Goal: Find specific page/section: Find specific page/section

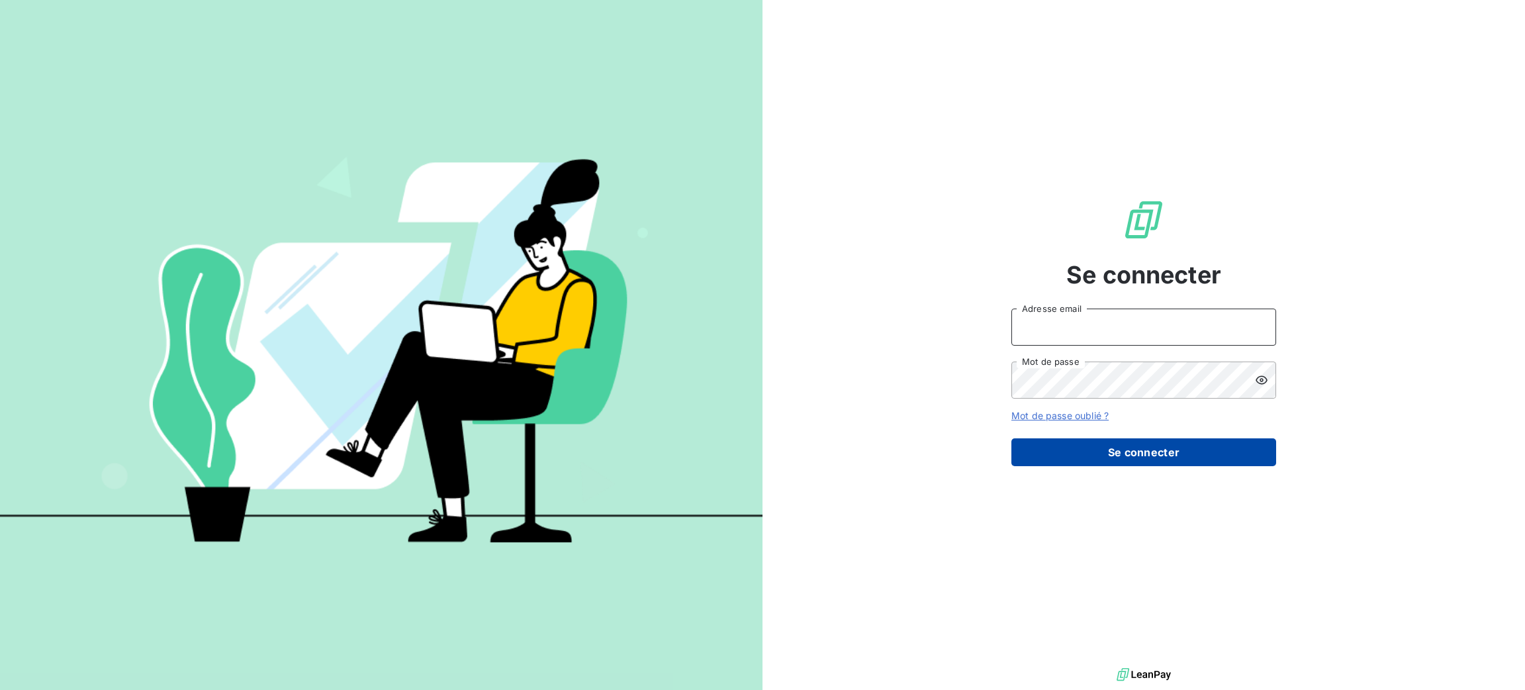
type input "[PERSON_NAME][EMAIL_ADDRESS][DOMAIN_NAME]"
click at [1117, 465] on button "Se connecter" at bounding box center [1144, 452] width 265 height 28
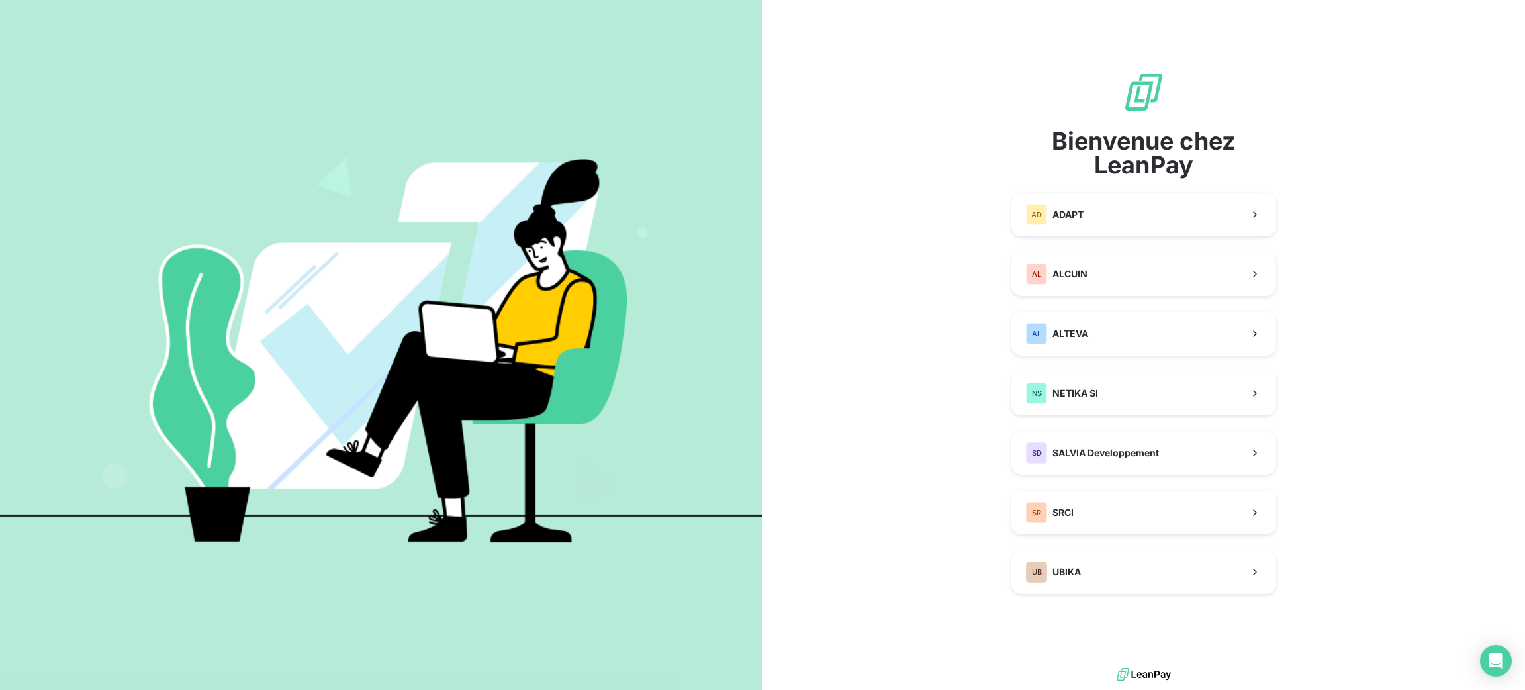
click at [1111, 452] on span "SALVIA Developpement" at bounding box center [1106, 452] width 107 height 13
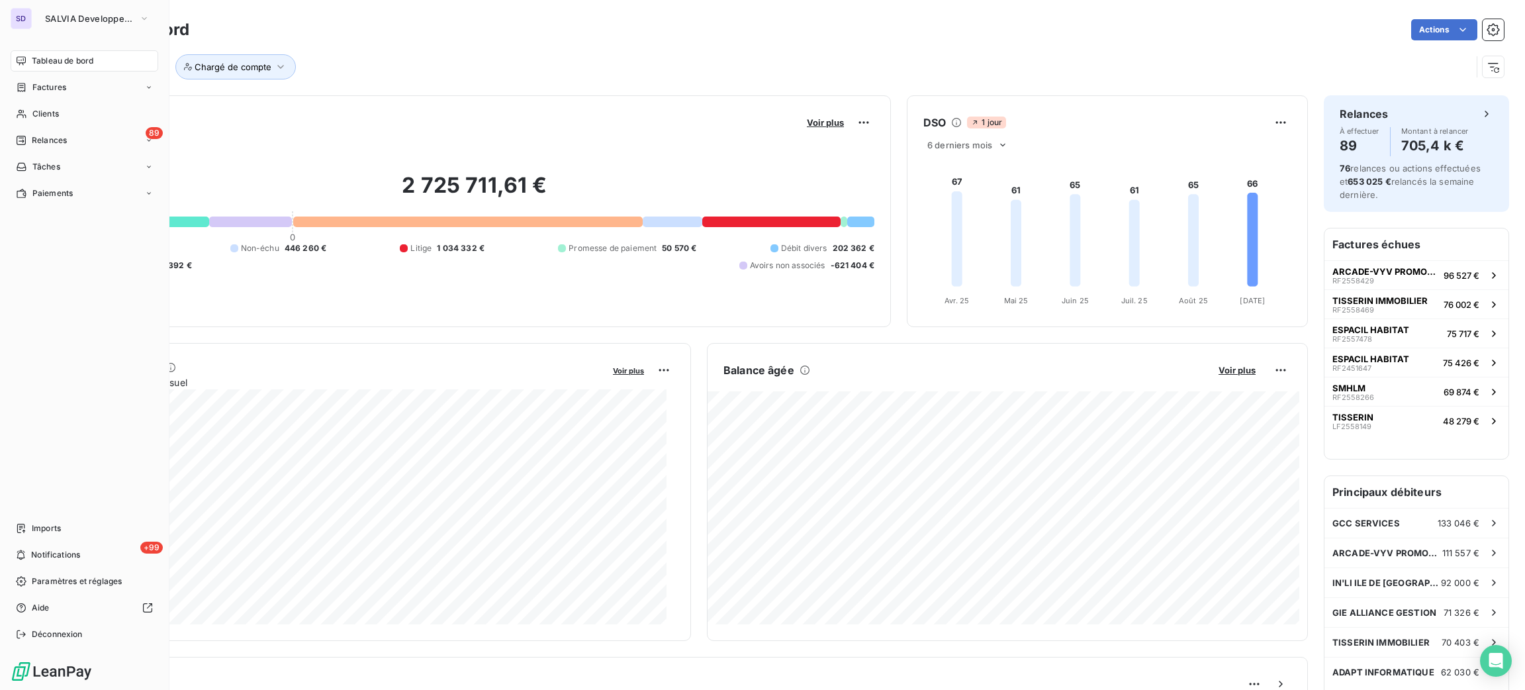
click at [37, 16] on button "SALVIA Developpement" at bounding box center [97, 18] width 120 height 21
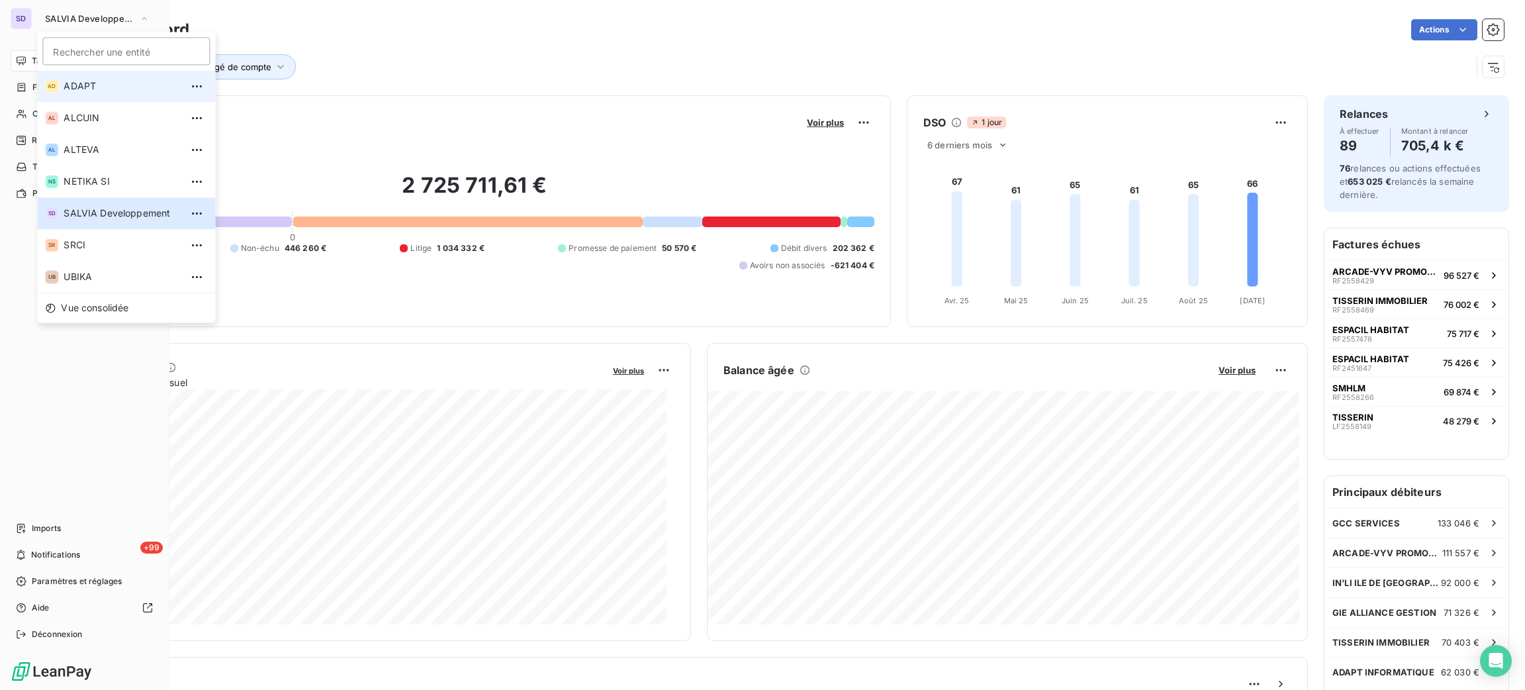
click at [121, 97] on li "AD ADAPT" at bounding box center [126, 86] width 178 height 32
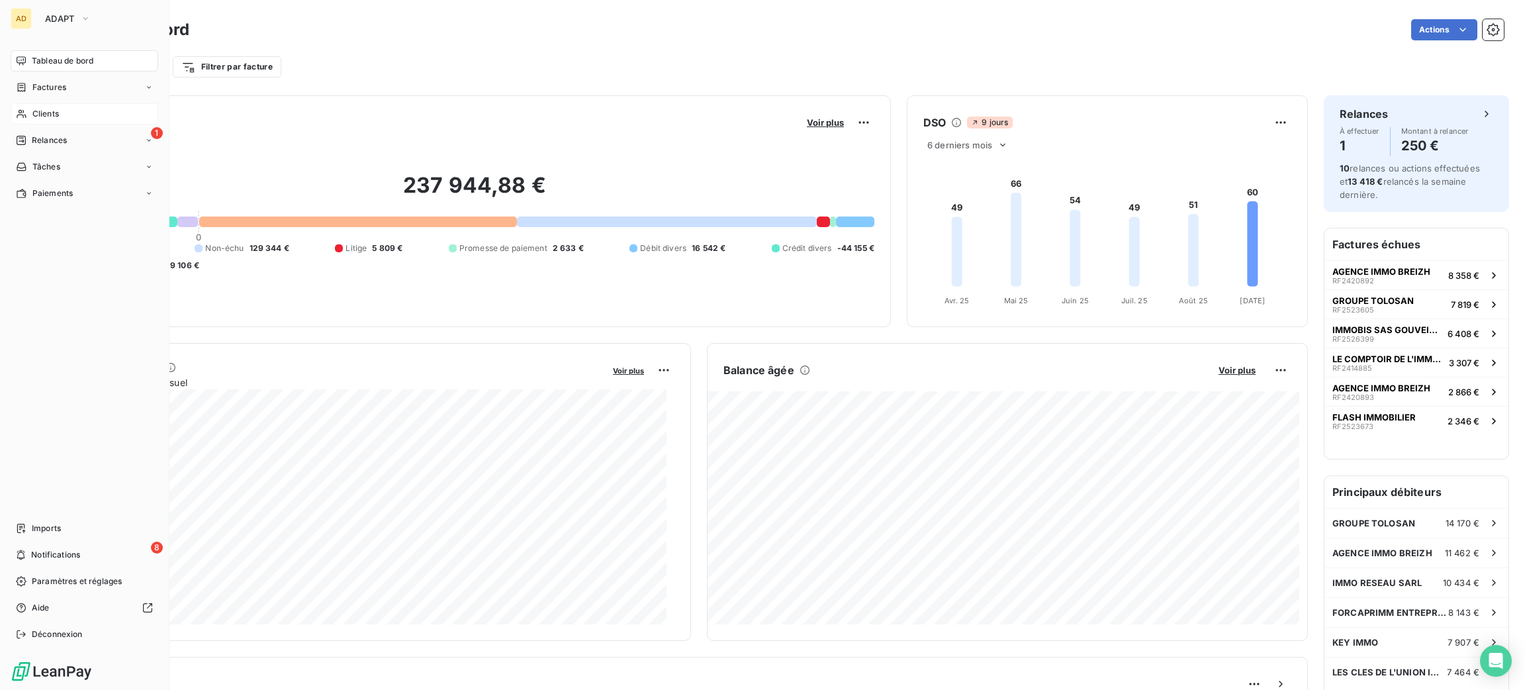
click at [81, 111] on div "Clients" at bounding box center [85, 113] width 148 height 21
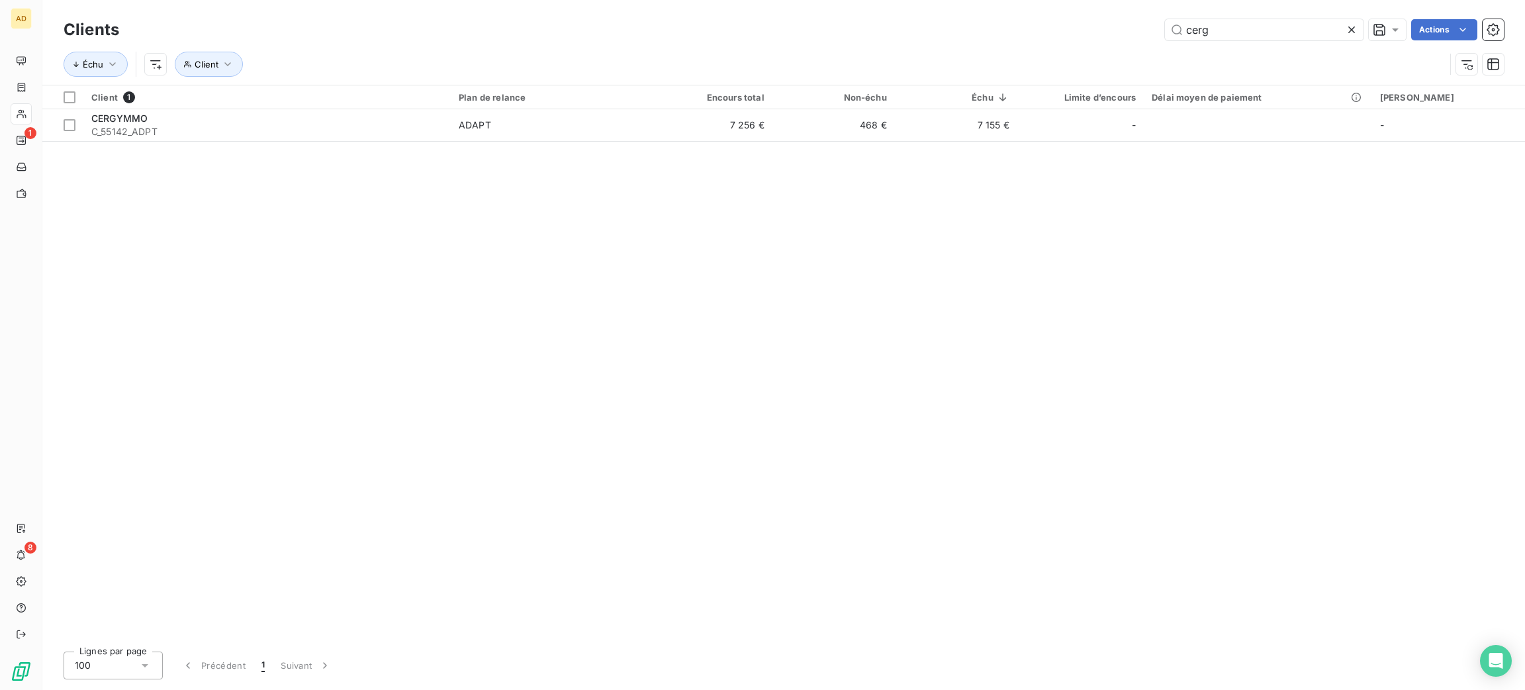
type input "cerg"
click at [391, 144] on div "Client 1 Plan de relance Encours total Non-échu Échu Limite d’encours Délai moy…" at bounding box center [783, 362] width 1483 height 555
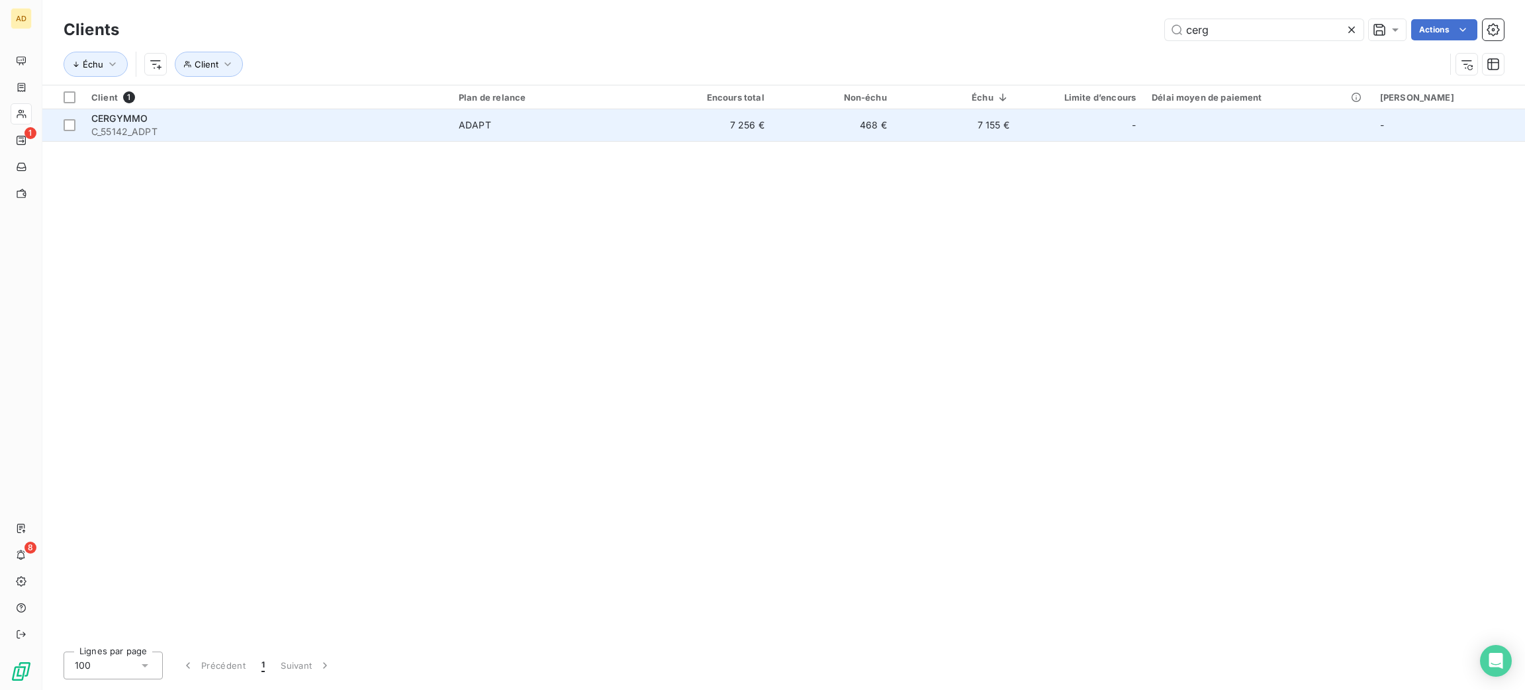
click at [391, 138] on td "CERGYMMO C_55142_ADPT" at bounding box center [266, 125] width 367 height 32
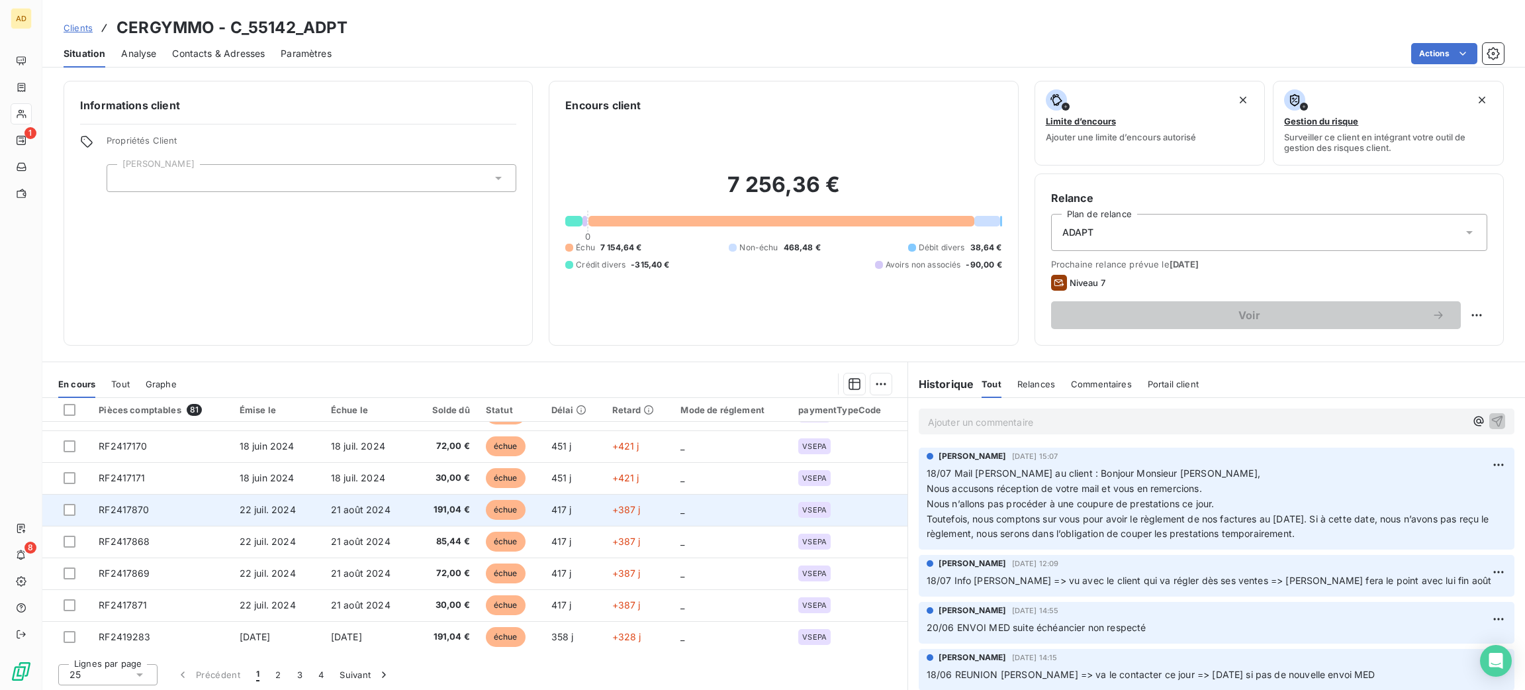
scroll to position [2, 0]
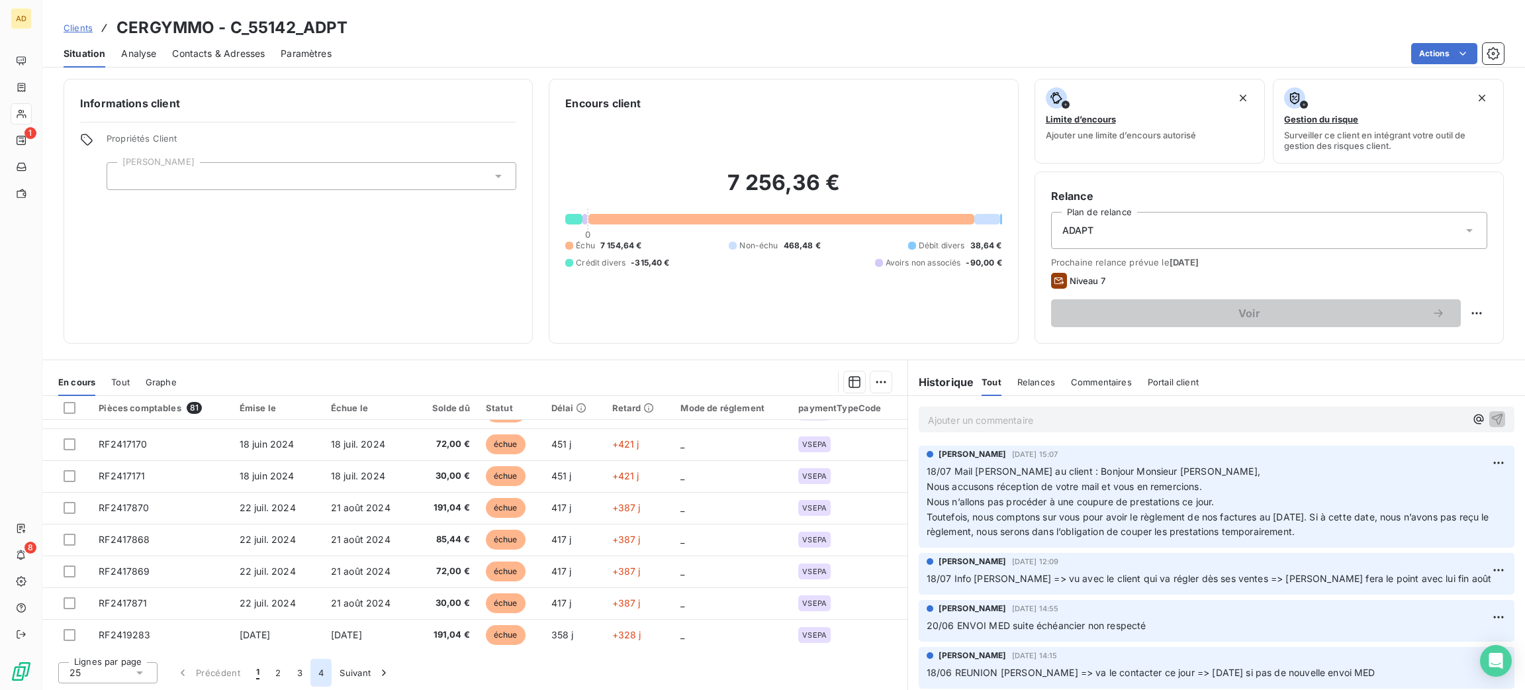
click at [322, 670] on button "4" at bounding box center [320, 673] width 21 height 28
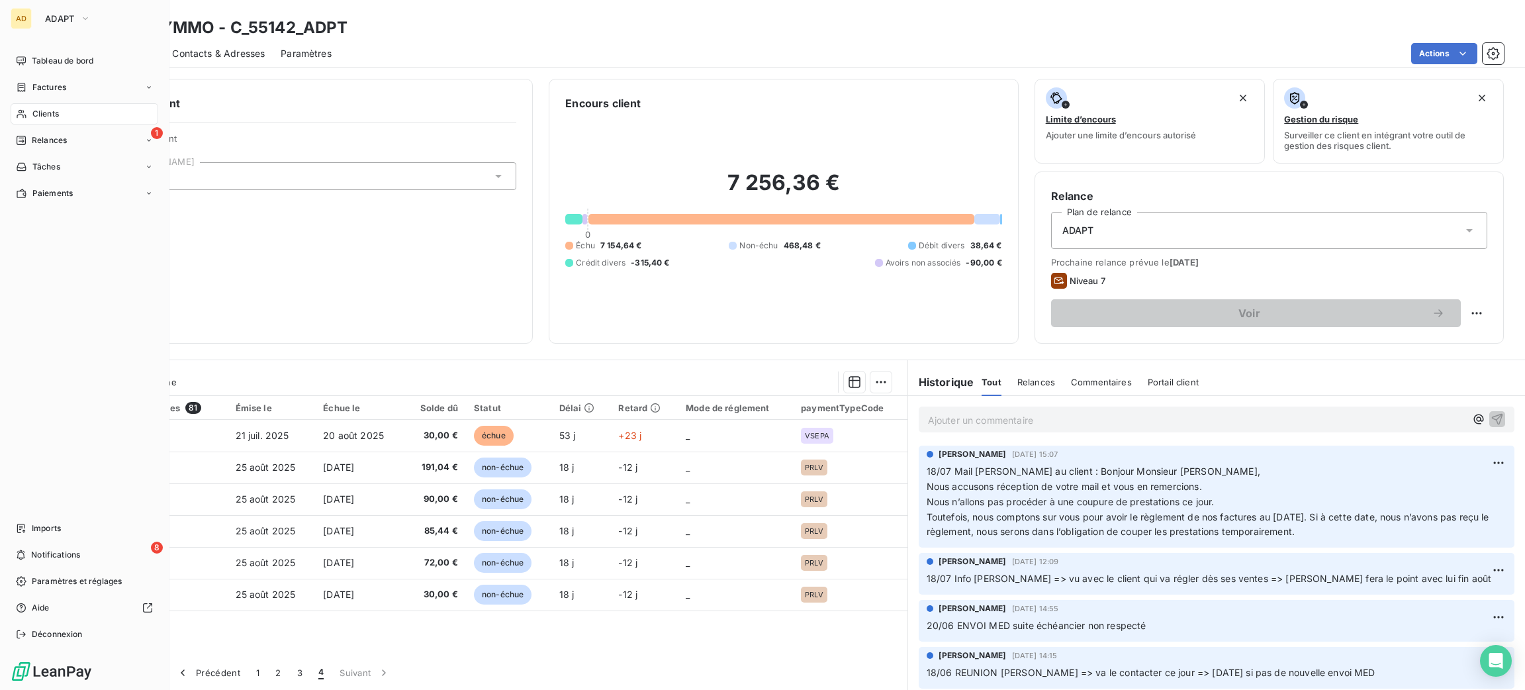
click at [30, 111] on div "Clients" at bounding box center [85, 113] width 148 height 21
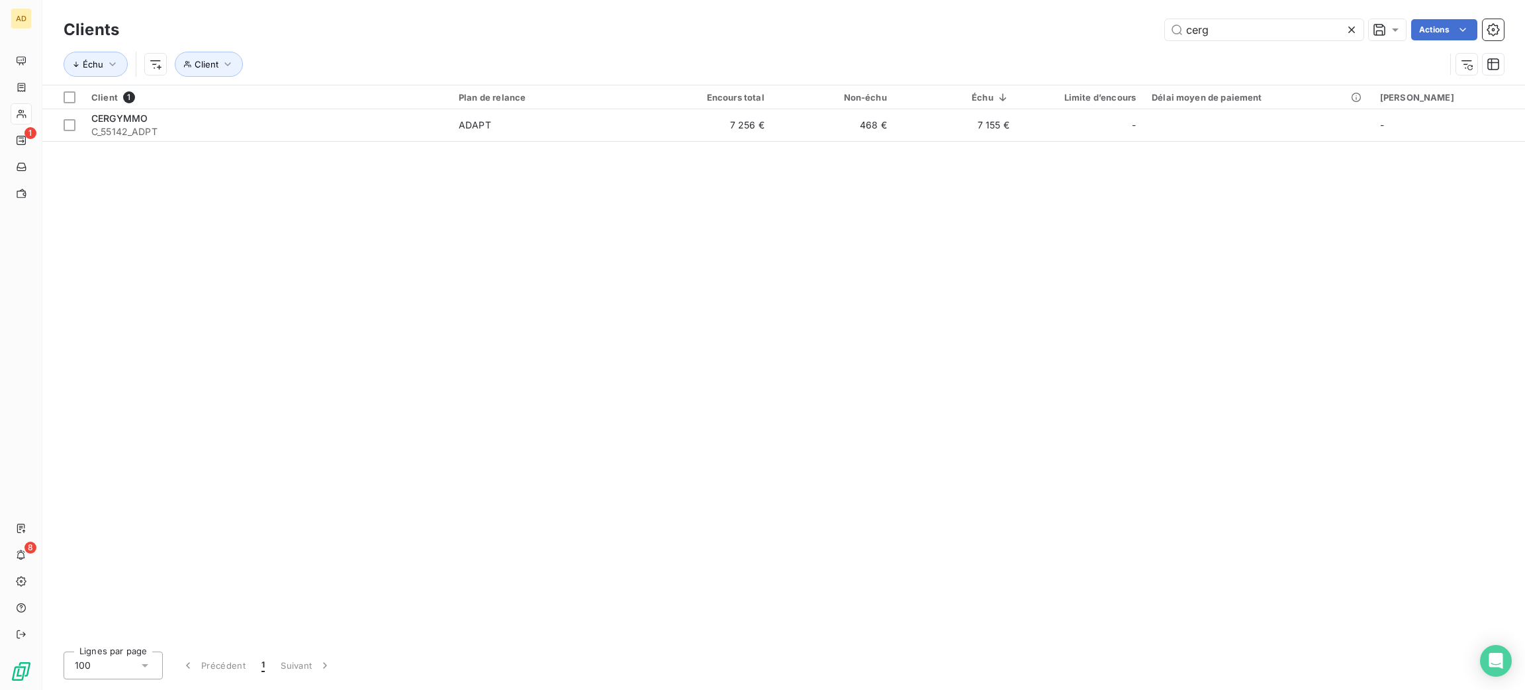
drag, startPoint x: 1103, startPoint y: 44, endPoint x: 1078, endPoint y: 42, distance: 25.2
click at [1082, 42] on div "Clients cerg Actions" at bounding box center [784, 30] width 1441 height 28
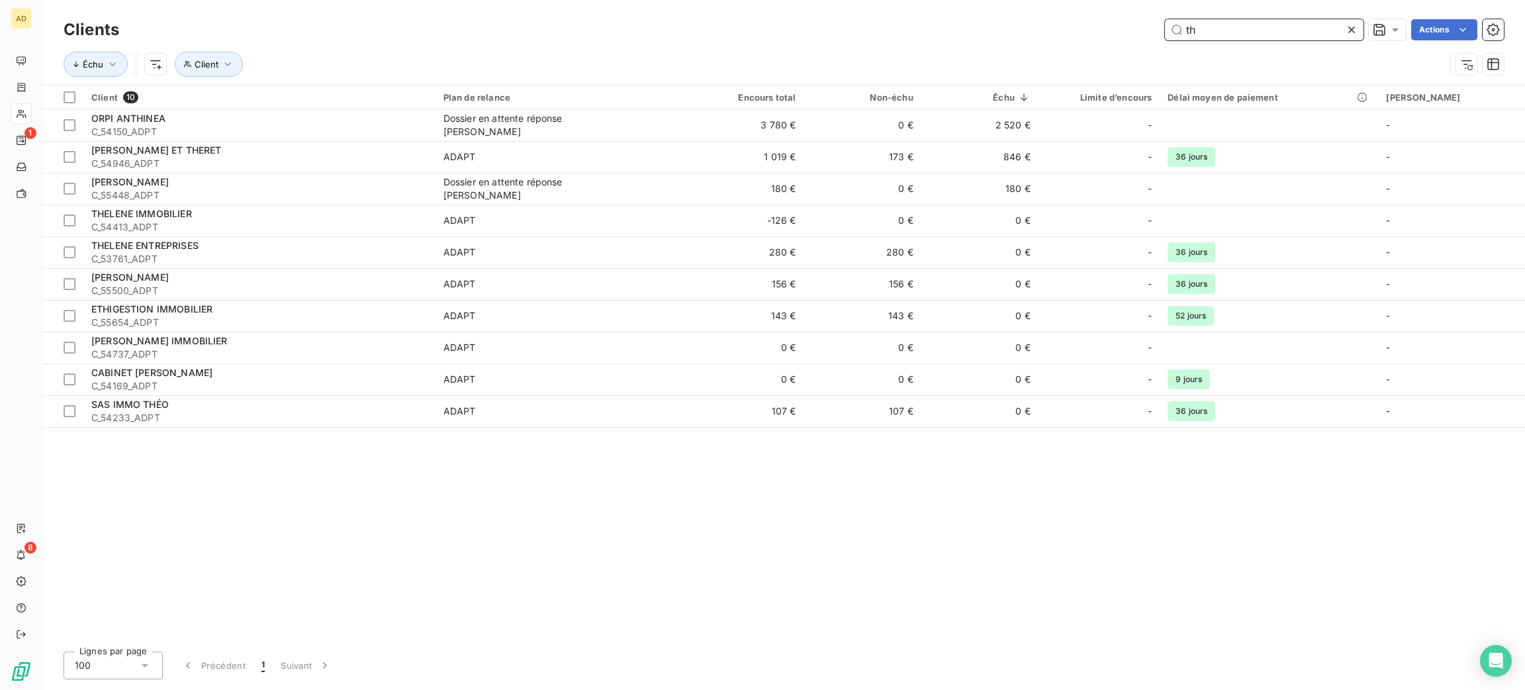
click at [1233, 23] on input "th" at bounding box center [1264, 29] width 199 height 21
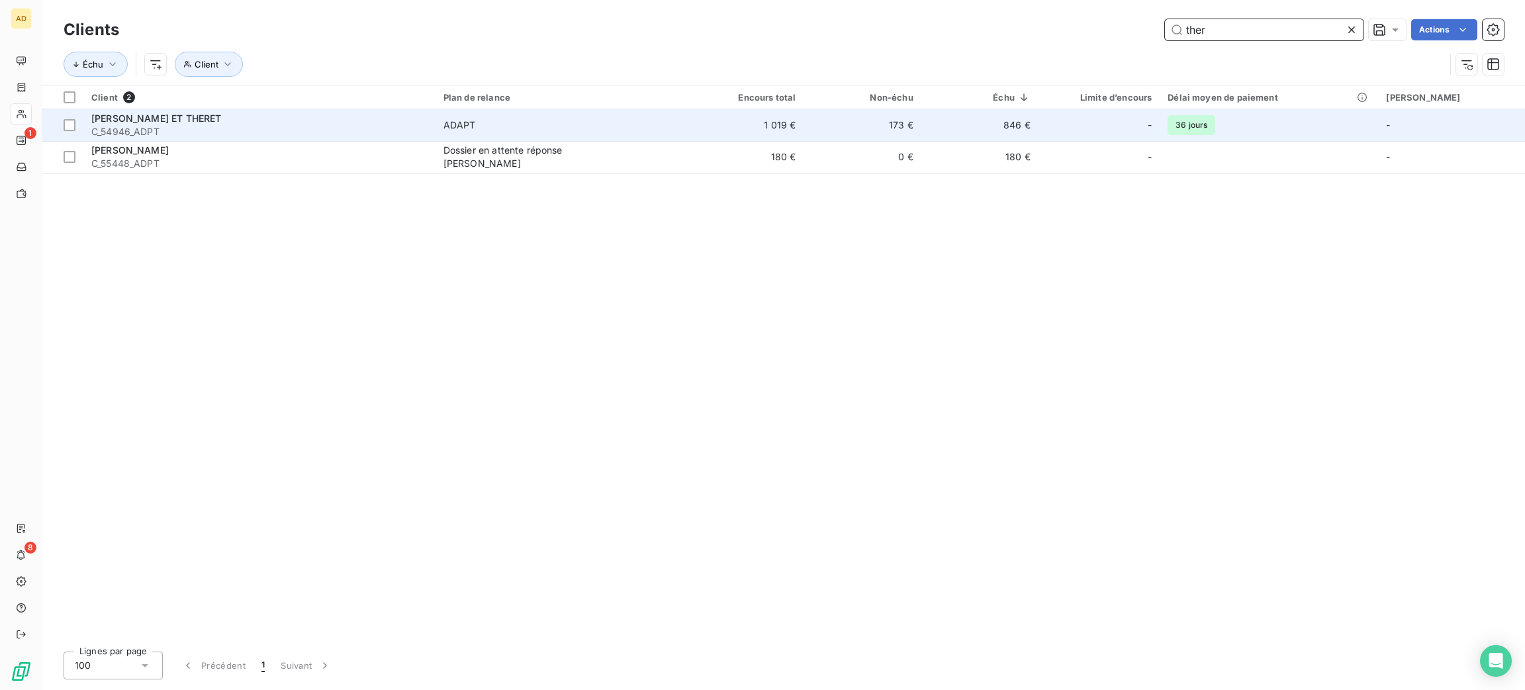
type input "ther"
click at [428, 128] on span "C_54946_ADPT" at bounding box center [259, 131] width 336 height 13
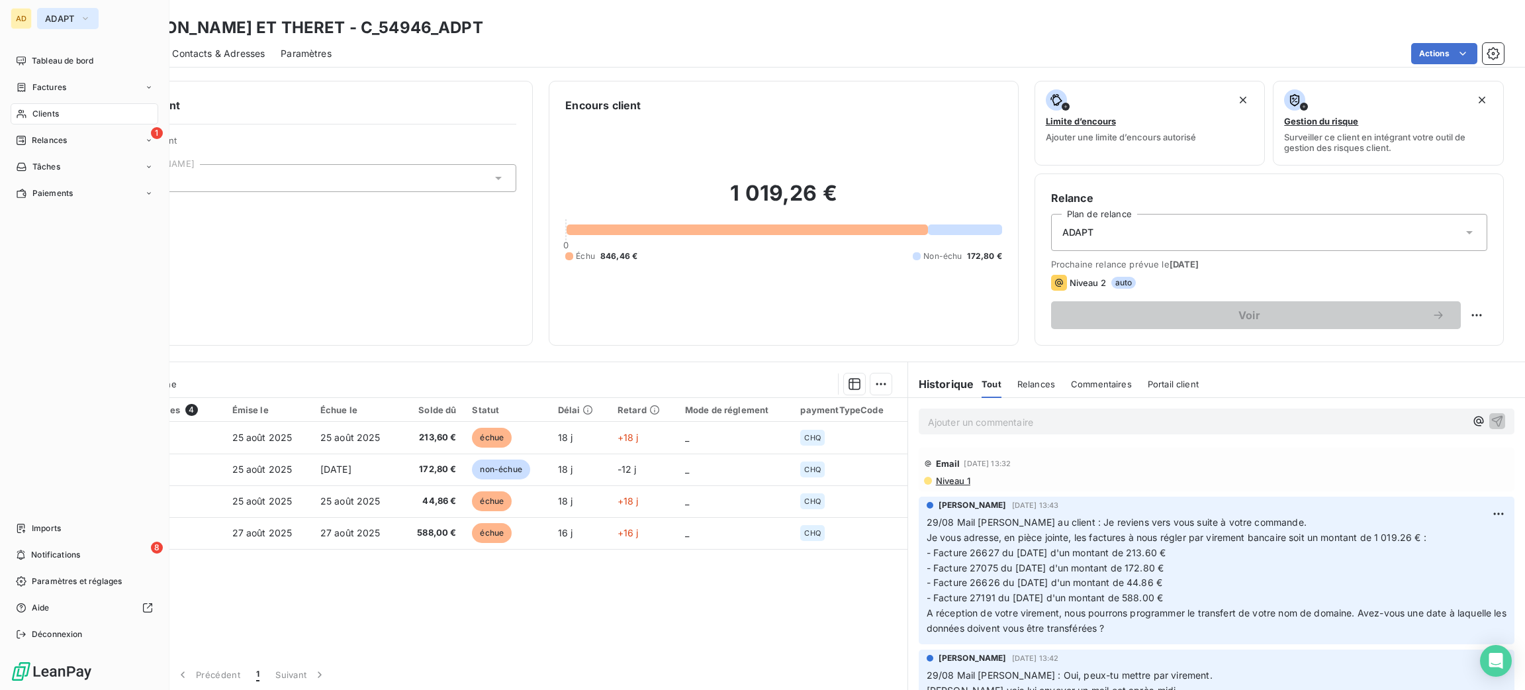
click at [57, 21] on span "ADAPT" at bounding box center [60, 18] width 30 height 11
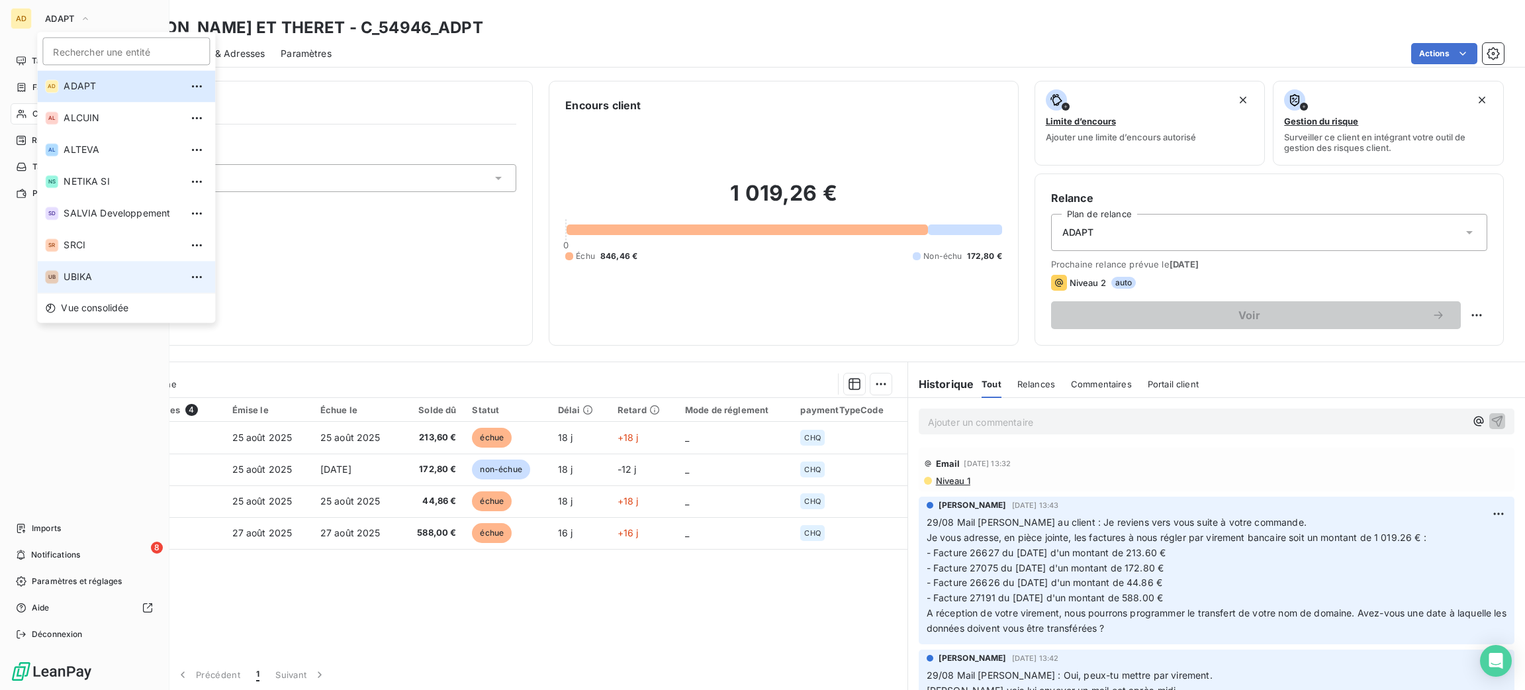
click at [115, 280] on span "UBIKA" at bounding box center [122, 276] width 117 height 13
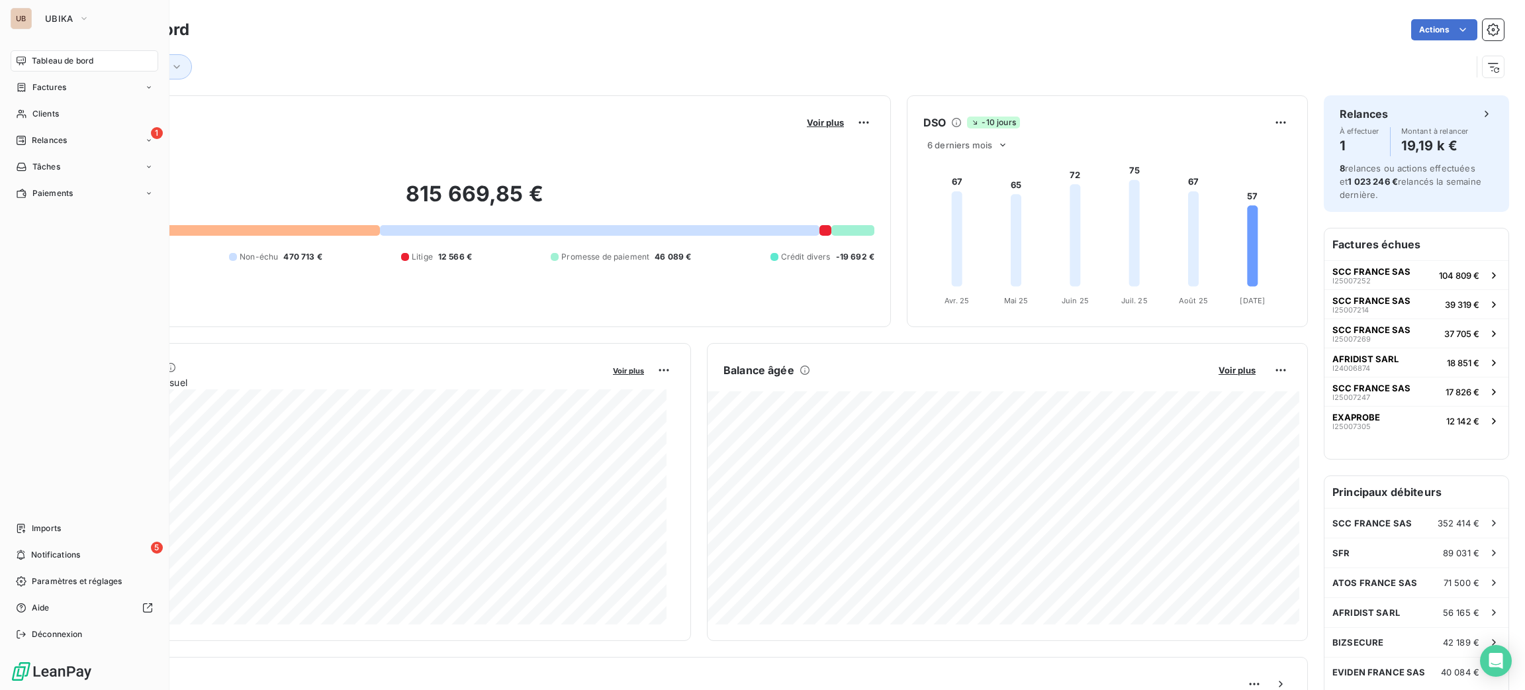
drag, startPoint x: 53, startPoint y: 126, endPoint x: 53, endPoint y: 117, distance: 9.3
click at [53, 124] on nav "Tableau de bord Factures Clients 1 Relances Tâches Paiements" at bounding box center [85, 127] width 148 height 154
click at [53, 117] on span "Clients" at bounding box center [45, 114] width 26 height 12
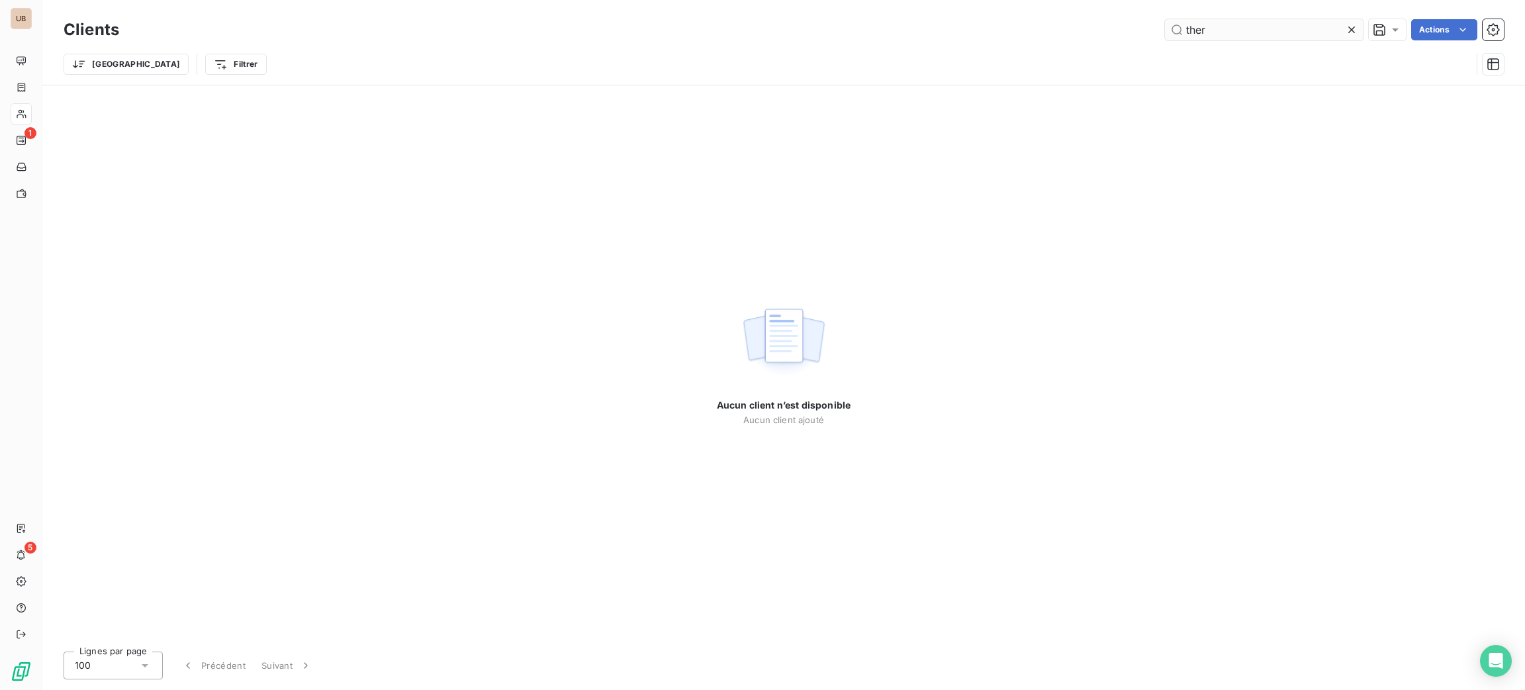
drag, startPoint x: 1214, startPoint y: 33, endPoint x: 1178, endPoint y: 34, distance: 36.4
click at [1202, 34] on input "ther" at bounding box center [1264, 29] width 199 height 21
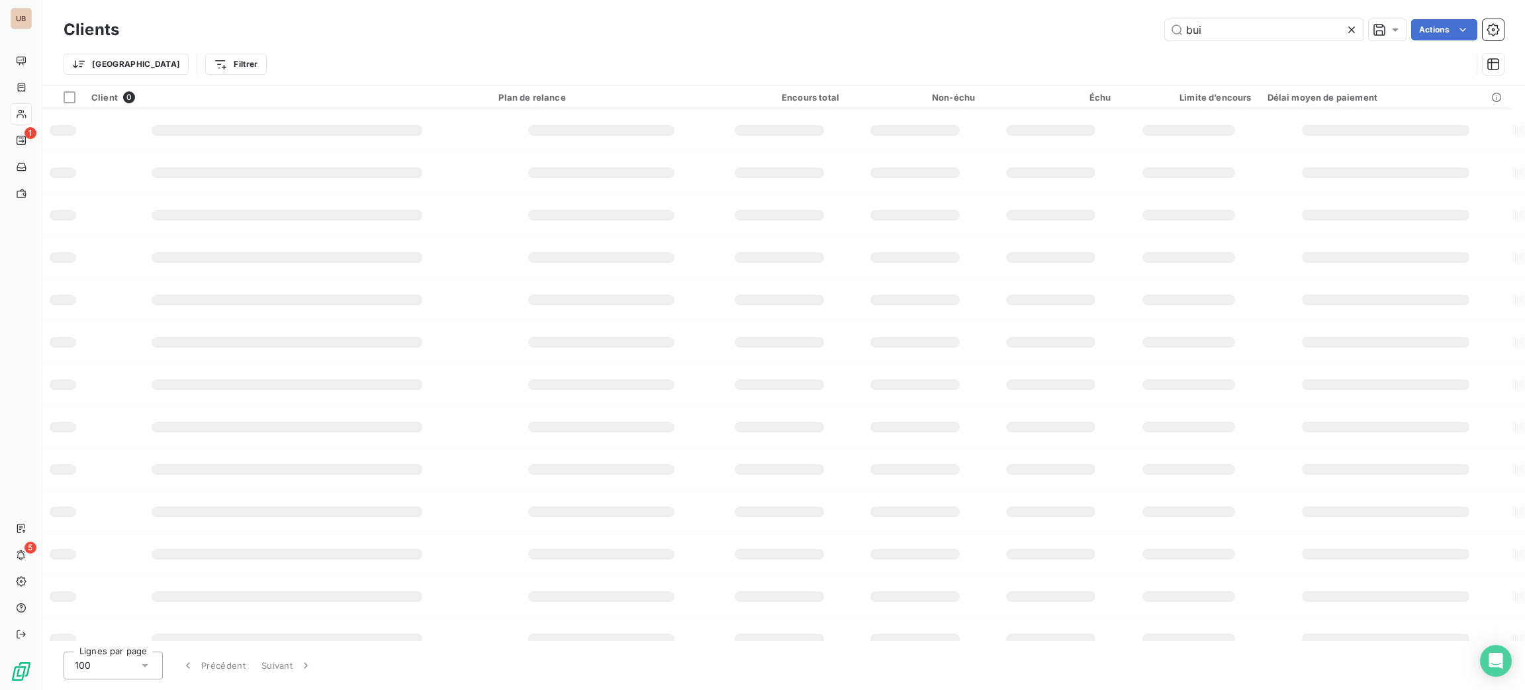
type input "buis"
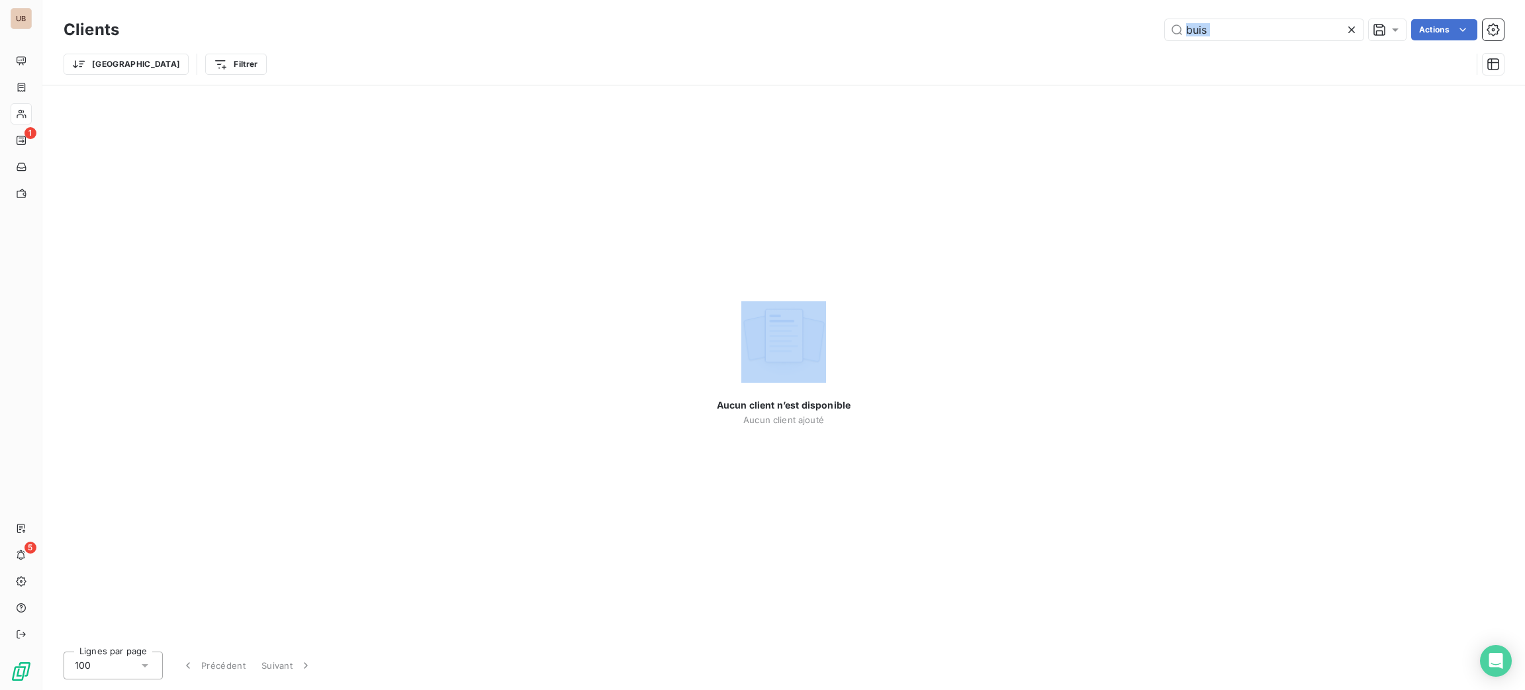
drag, startPoint x: 1097, startPoint y: 28, endPoint x: 963, endPoint y: 126, distance: 165.8
click at [968, 61] on div "Clients buis Actions Trier Filtrer" at bounding box center [784, 50] width 1441 height 69
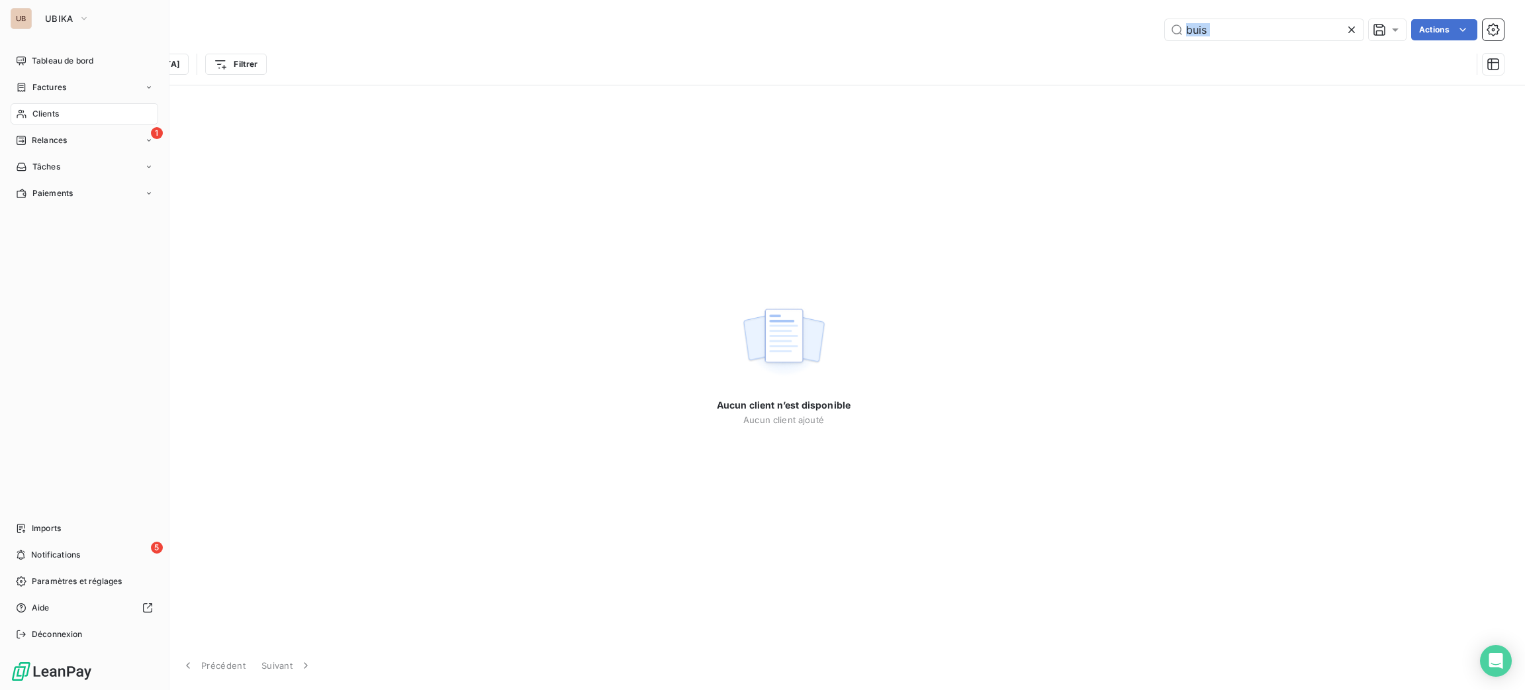
click at [40, 111] on span "Clients" at bounding box center [45, 114] width 26 height 12
click at [54, 69] on div "Tableau de bord" at bounding box center [85, 60] width 148 height 21
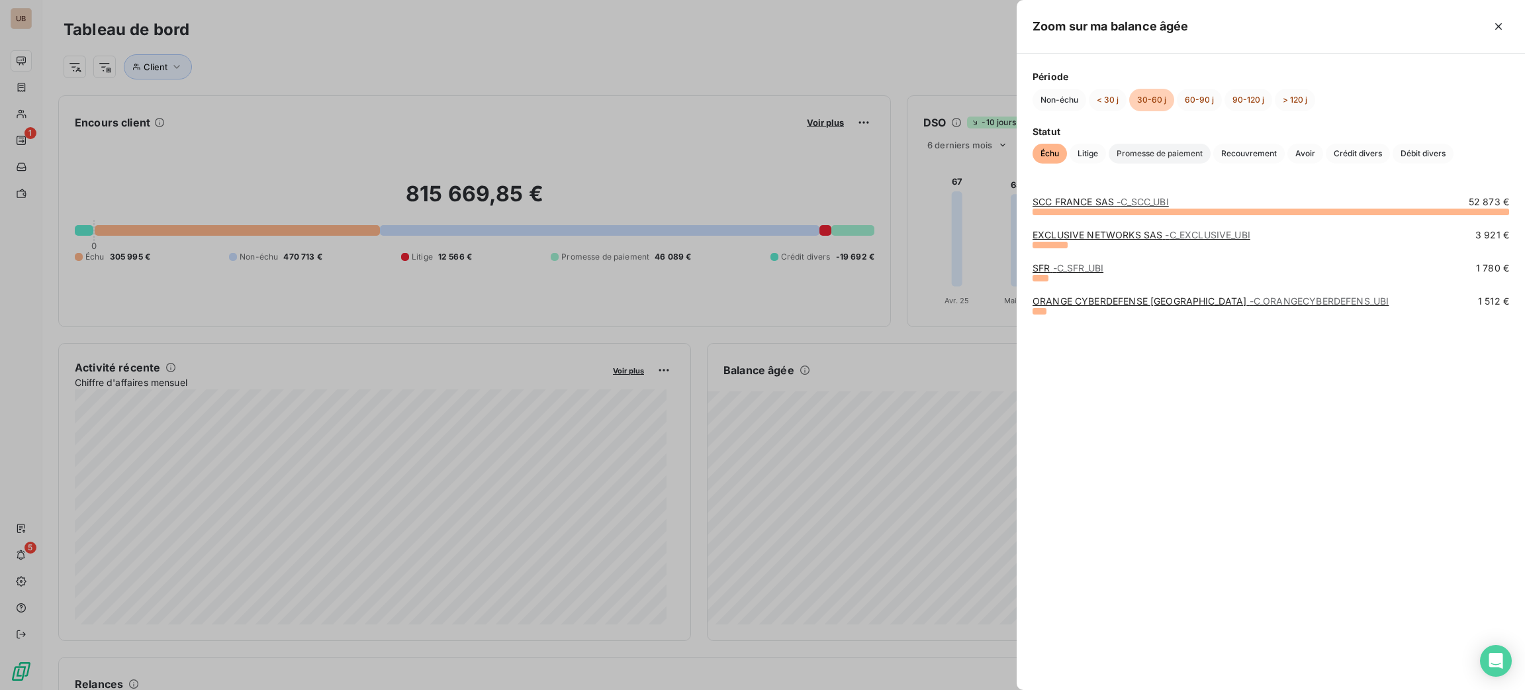
click at [1139, 148] on span "Promesse de paiement" at bounding box center [1160, 154] width 102 height 20
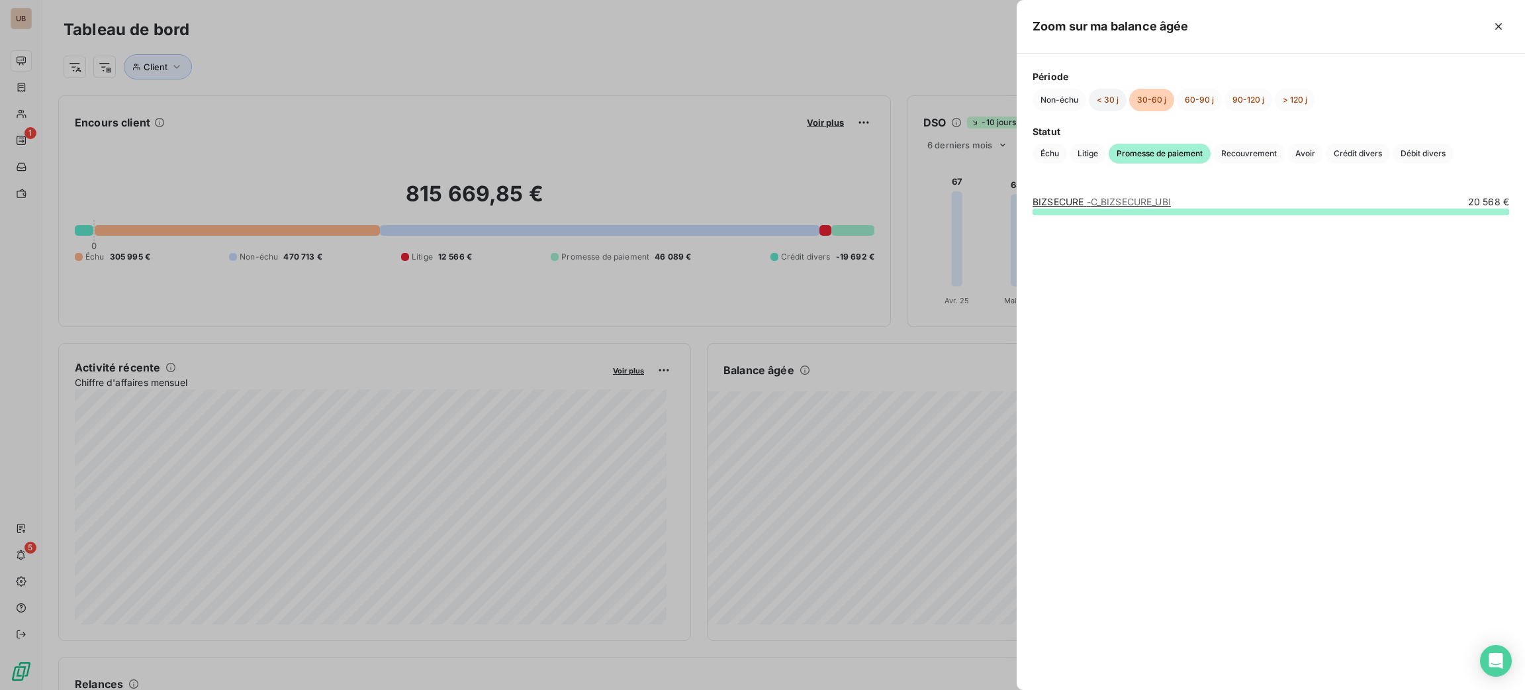
click at [1110, 99] on button "< 30 j" at bounding box center [1108, 100] width 38 height 23
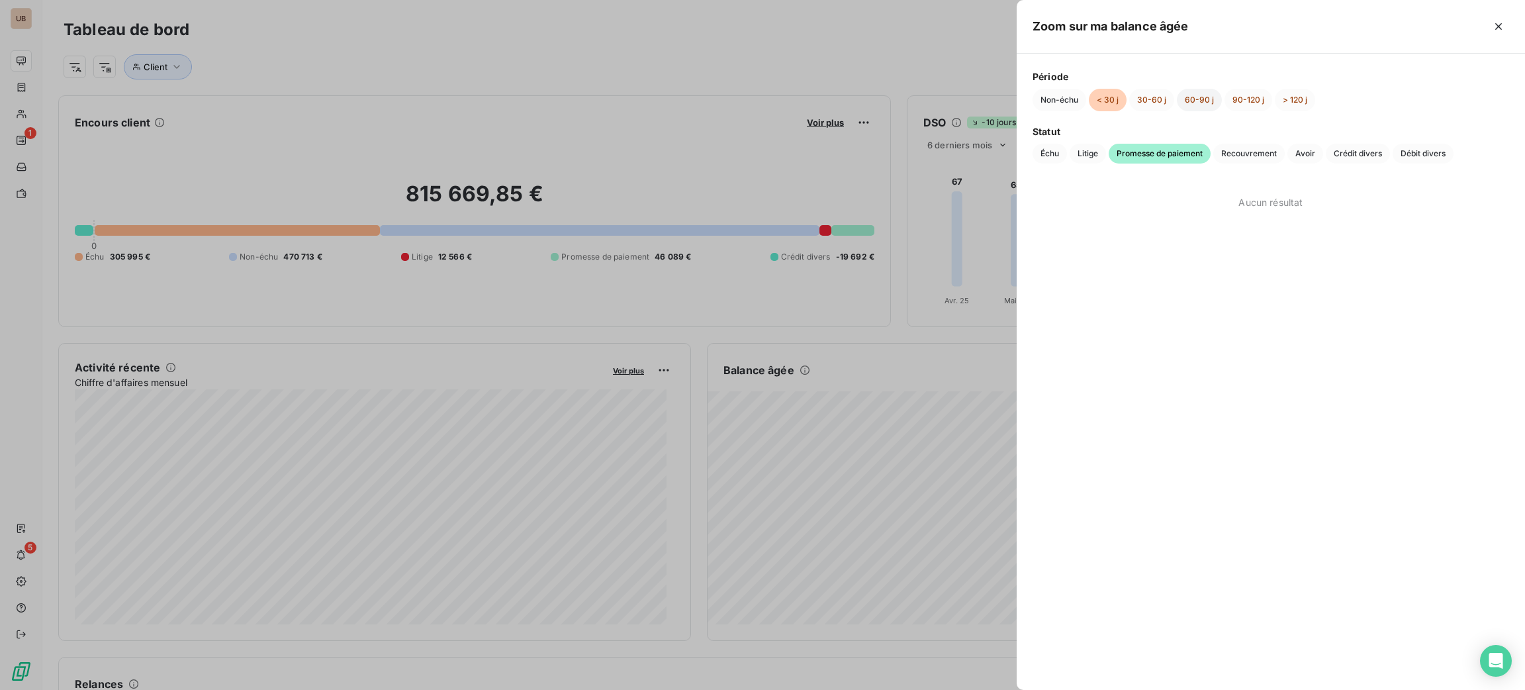
click at [1192, 98] on button "60-90 j" at bounding box center [1199, 100] width 45 height 23
click at [1228, 103] on button "90-120 j" at bounding box center [1249, 100] width 48 height 23
click at [1281, 89] on button "> 120 j" at bounding box center [1295, 100] width 40 height 23
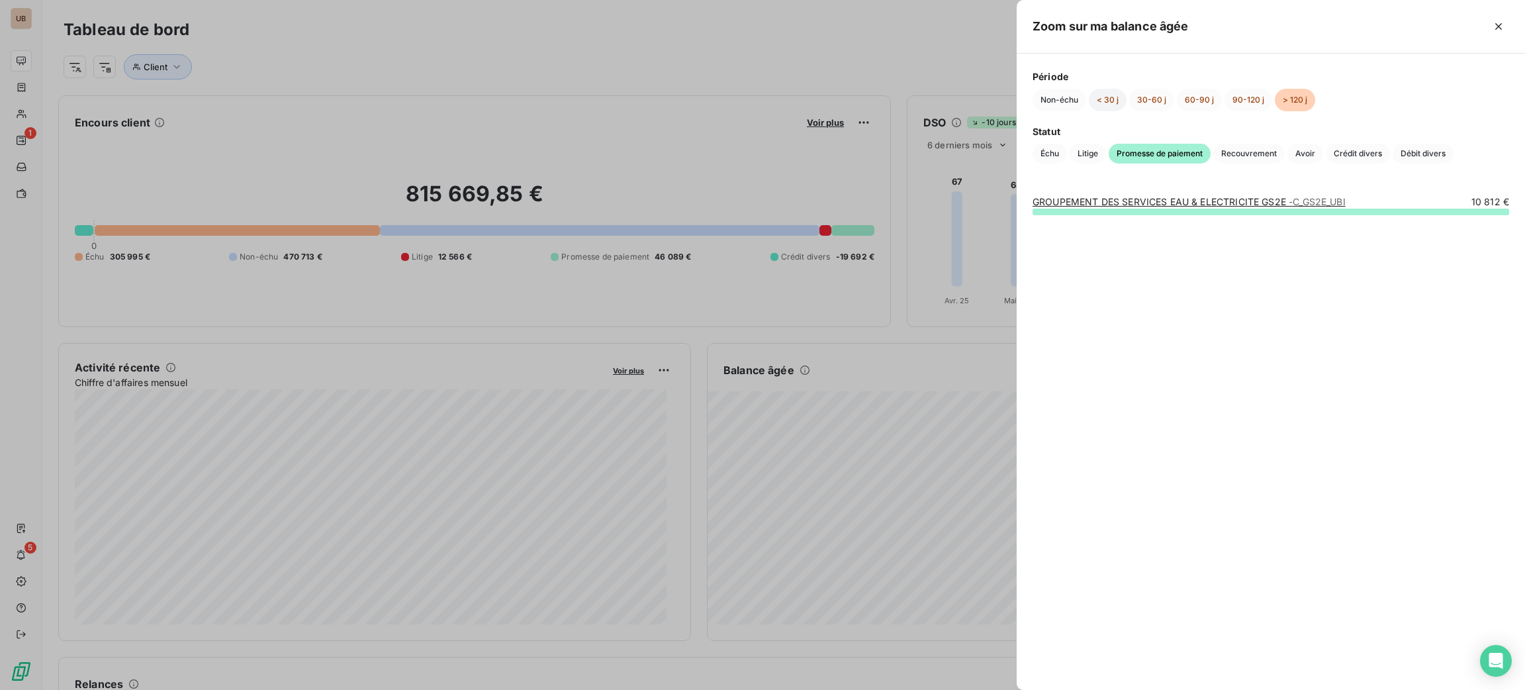
click at [1099, 103] on button "< 30 j" at bounding box center [1108, 100] width 38 height 23
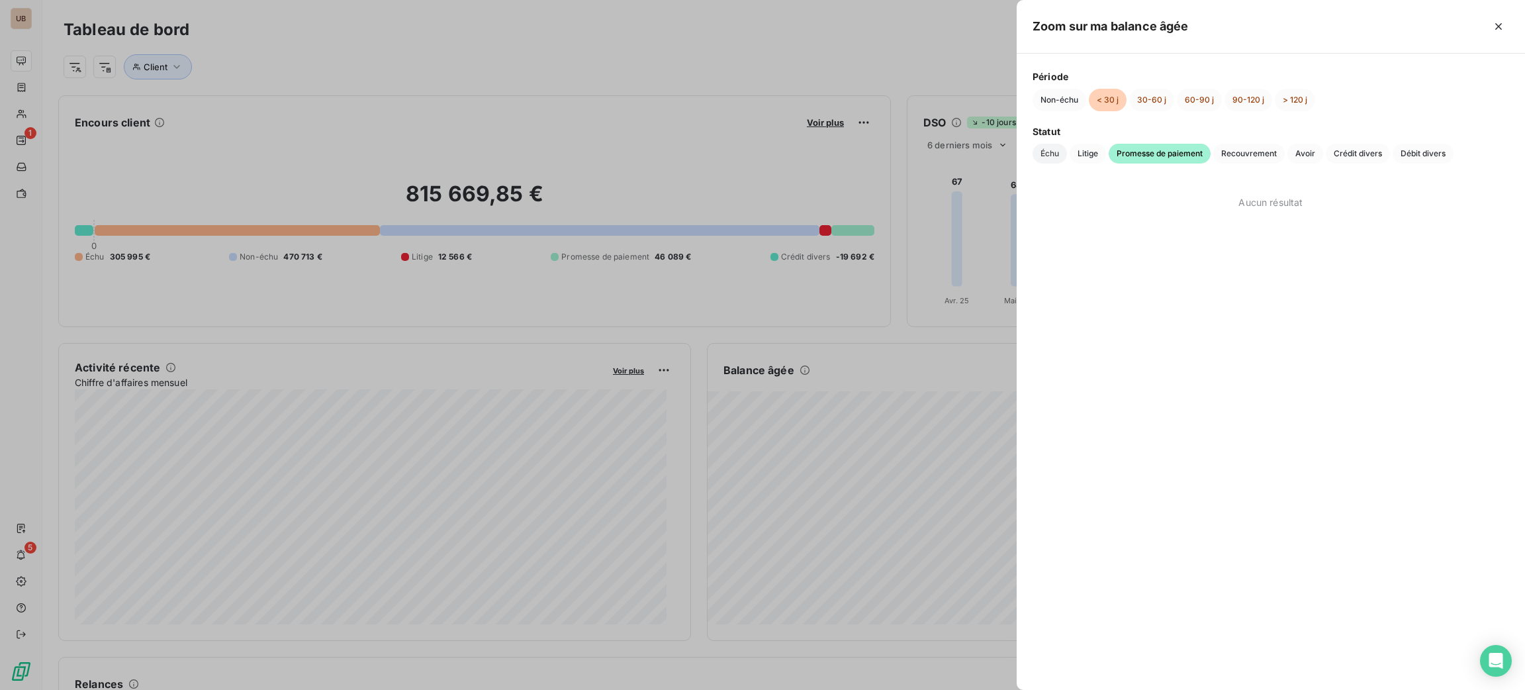
click at [1050, 159] on span "Échu" at bounding box center [1050, 154] width 34 height 20
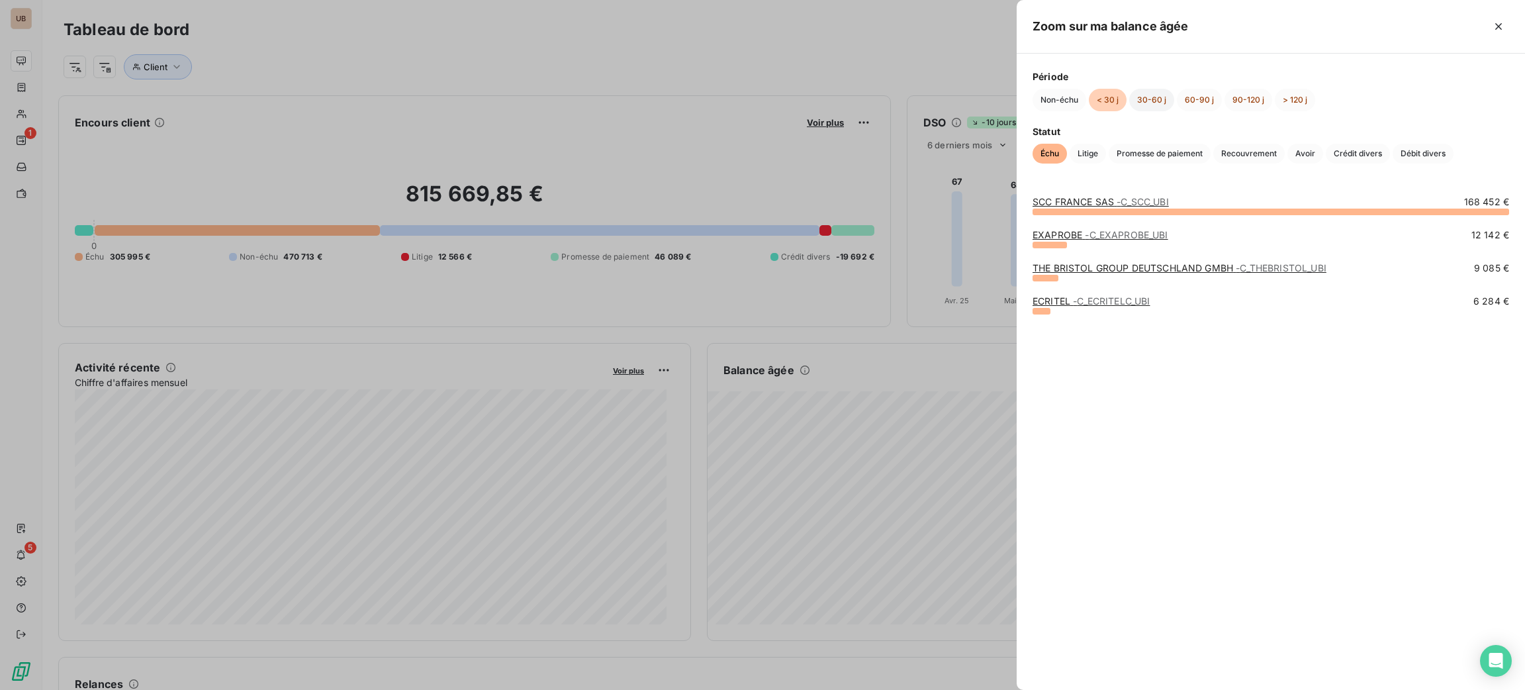
click at [1153, 98] on button "30-60 j" at bounding box center [1151, 100] width 45 height 23
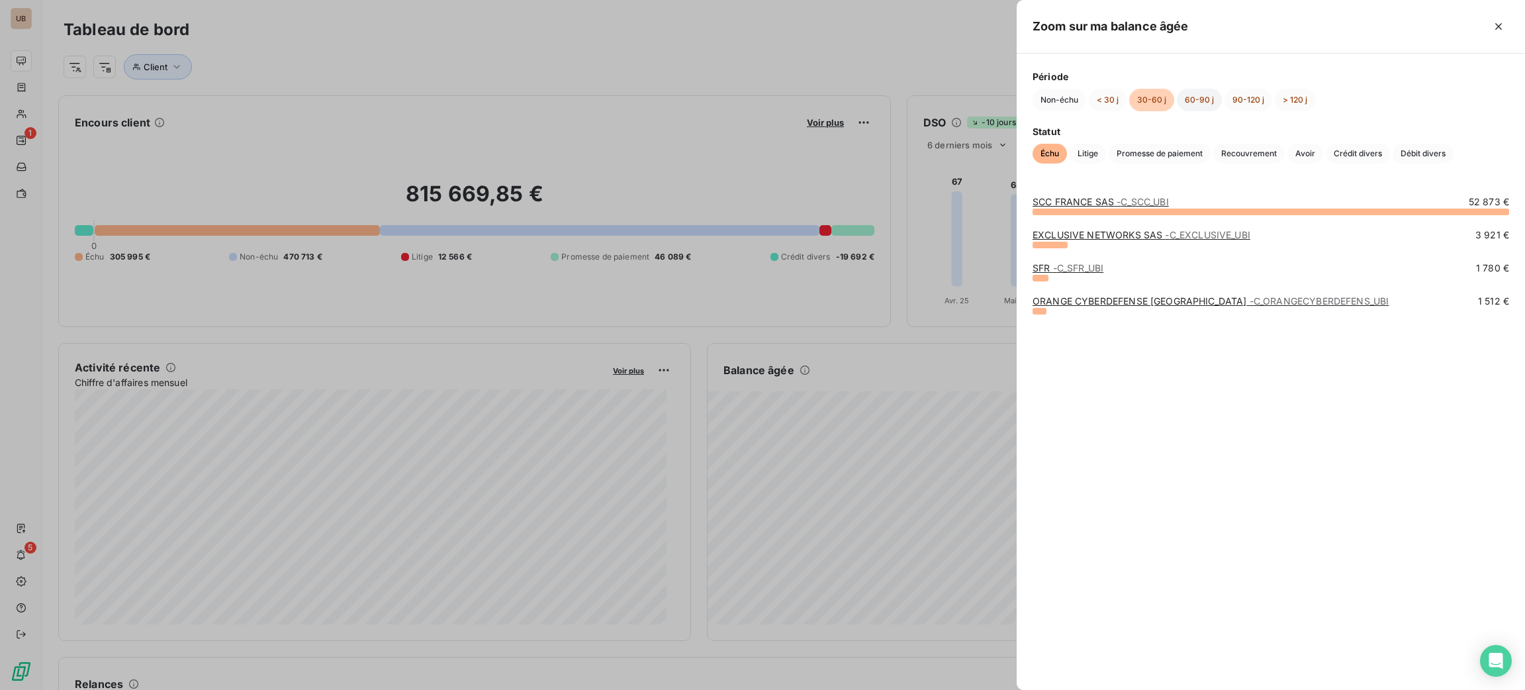
click at [1191, 103] on button "60-90 j" at bounding box center [1199, 100] width 45 height 23
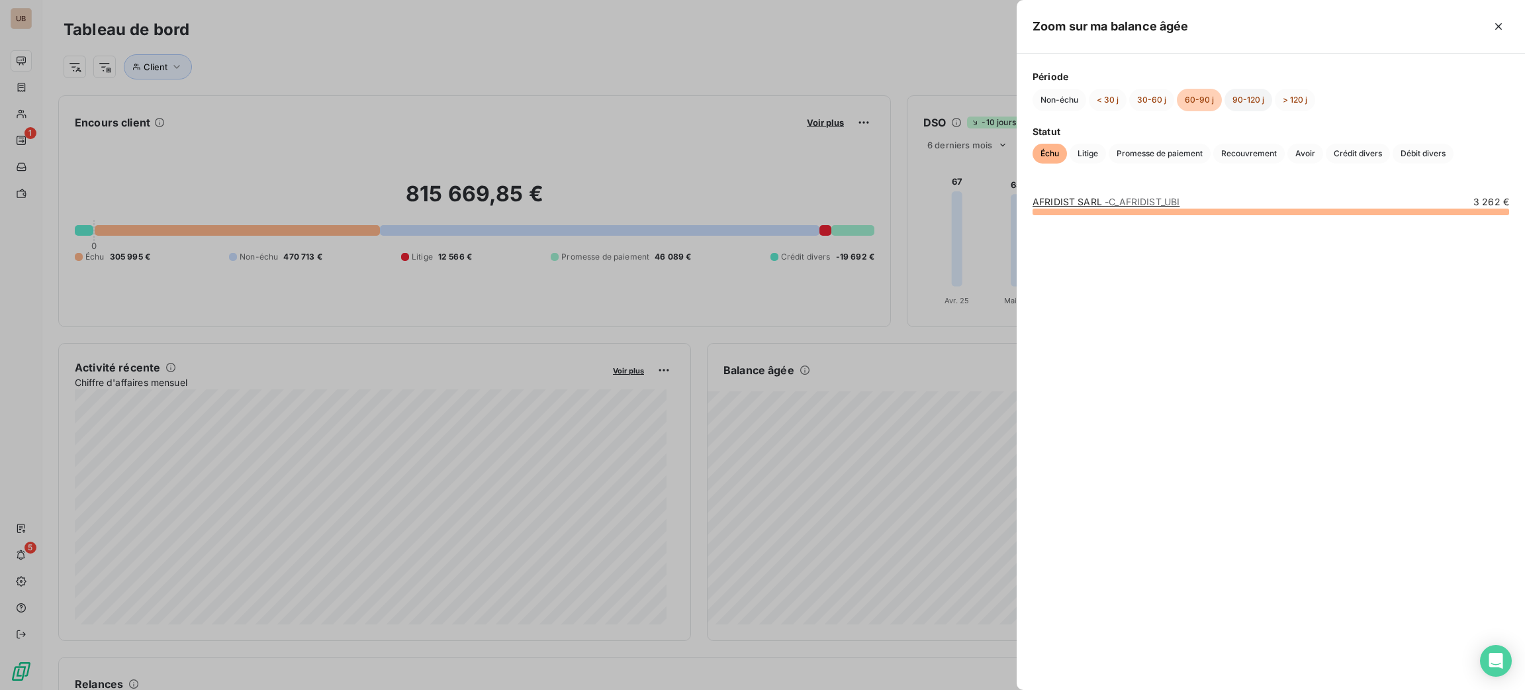
click at [1236, 102] on button "90-120 j" at bounding box center [1249, 100] width 48 height 23
click at [1302, 97] on button "> 120 j" at bounding box center [1295, 100] width 40 height 23
click at [1048, 101] on button "Non-échu" at bounding box center [1060, 100] width 54 height 23
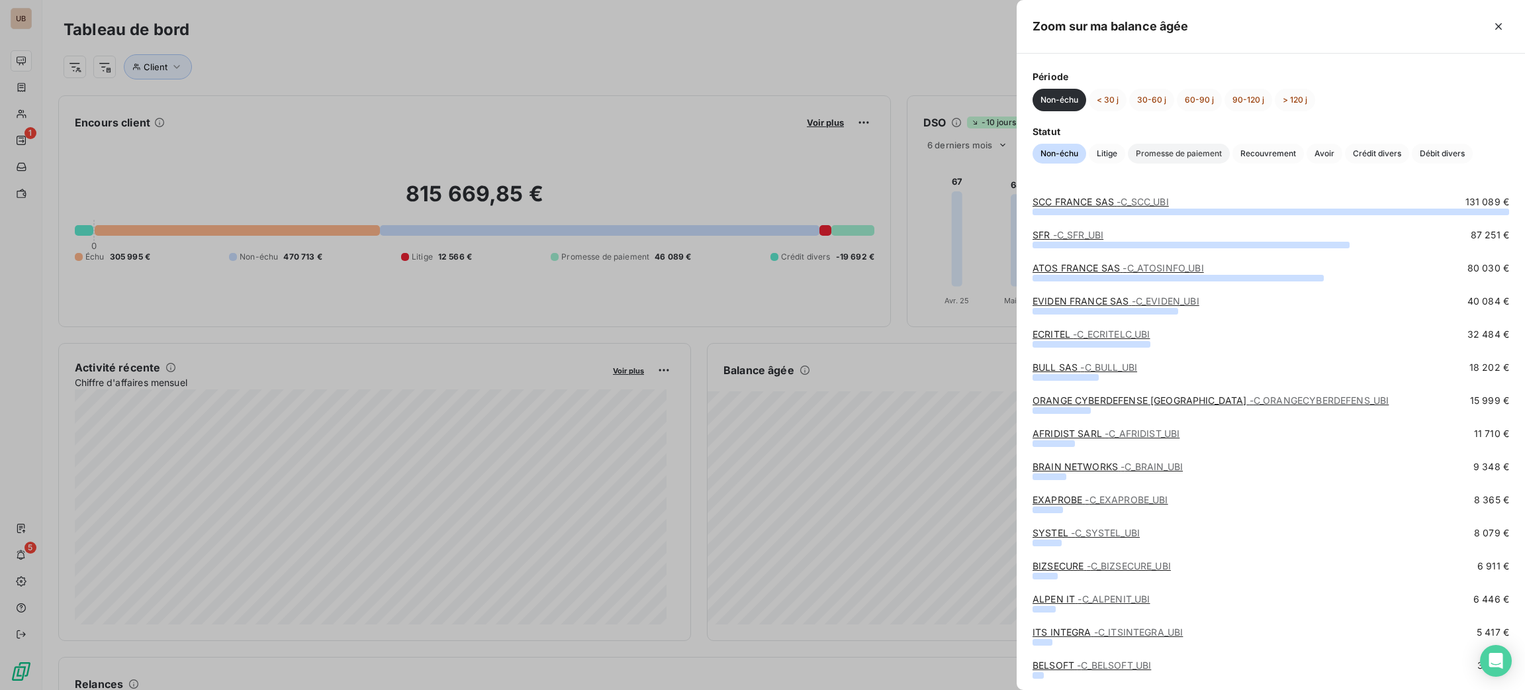
click at [1158, 153] on span "Promesse de paiement" at bounding box center [1179, 154] width 102 height 20
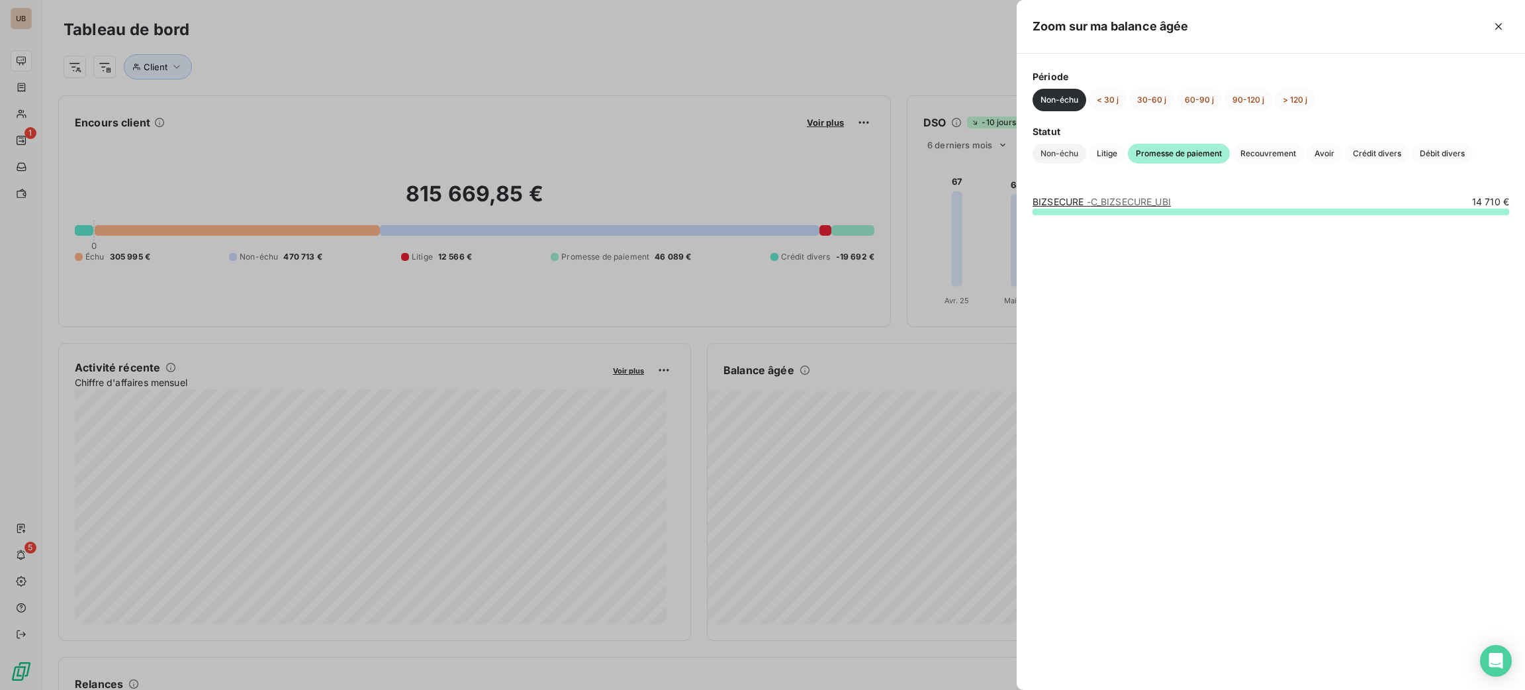
click at [1051, 155] on span "Non-échu" at bounding box center [1060, 154] width 54 height 20
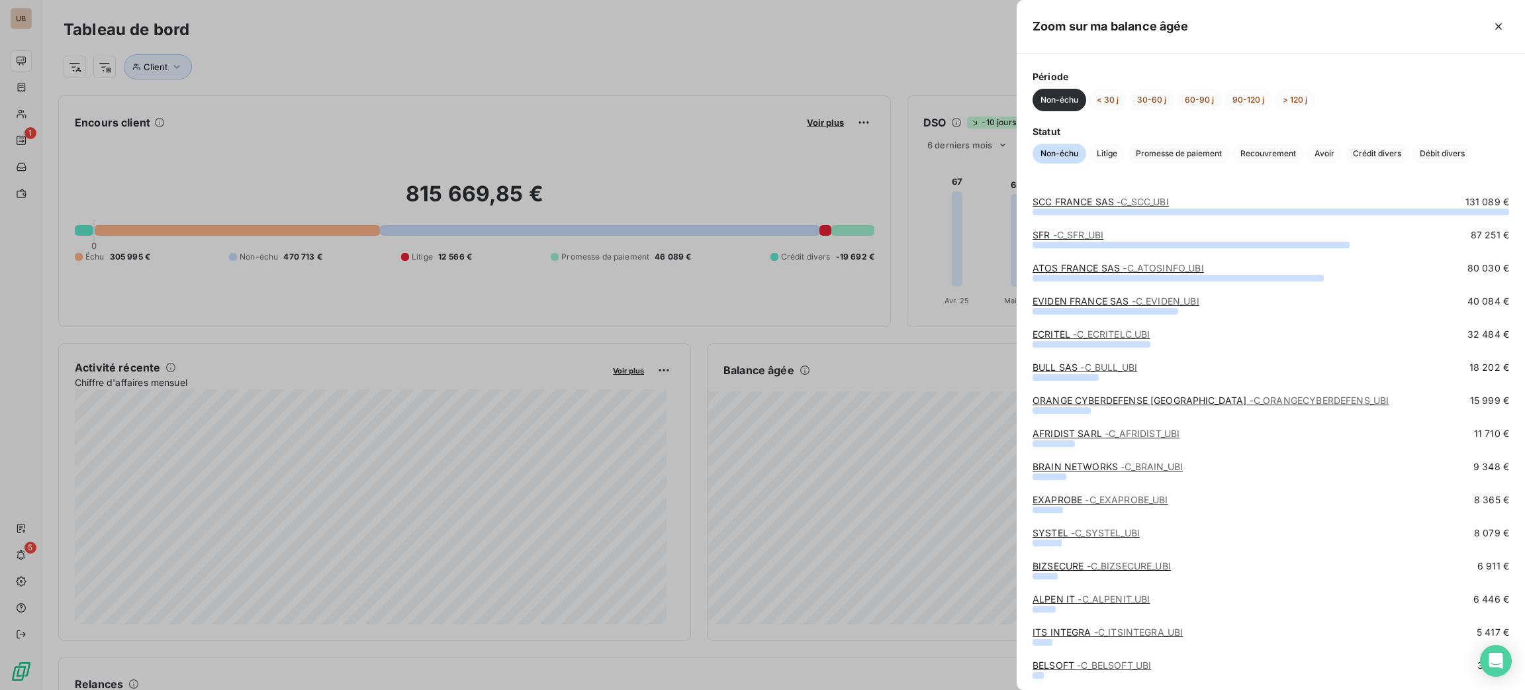
drag, startPoint x: 50, startPoint y: 133, endPoint x: 17, endPoint y: 111, distance: 39.7
click at [50, 133] on div at bounding box center [762, 345] width 1525 height 690
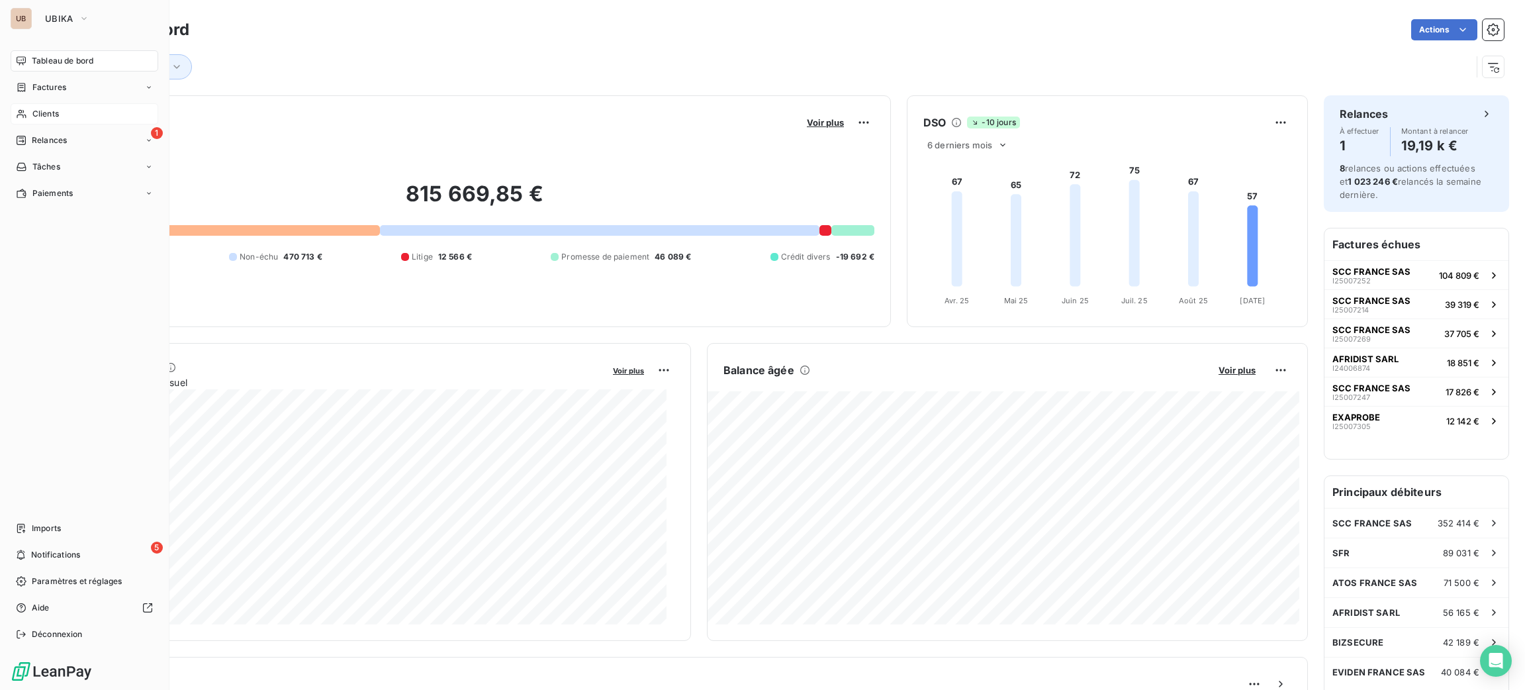
click at [43, 110] on span "Clients" at bounding box center [45, 114] width 26 height 12
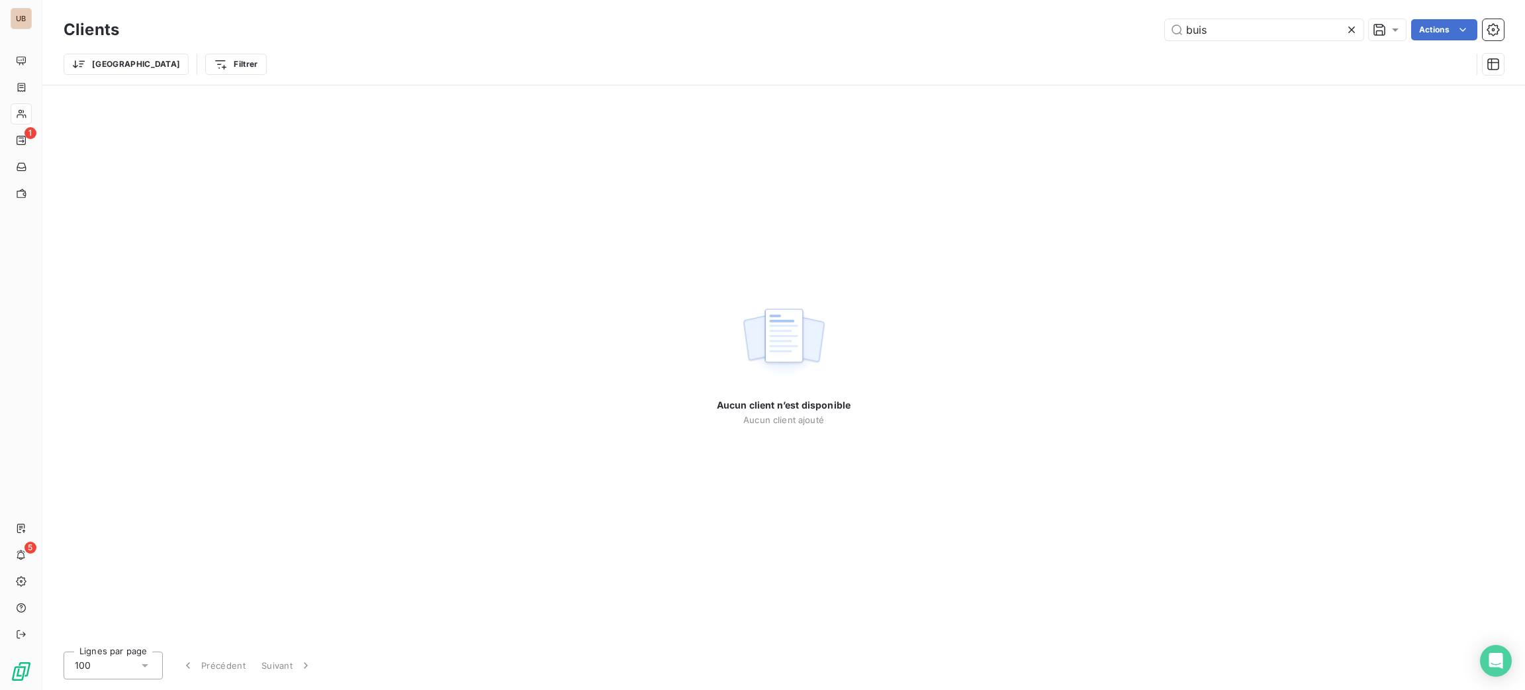
drag, startPoint x: 1231, startPoint y: 33, endPoint x: 1119, endPoint y: 36, distance: 111.2
click at [1119, 36] on div "buis Actions" at bounding box center [819, 29] width 1369 height 21
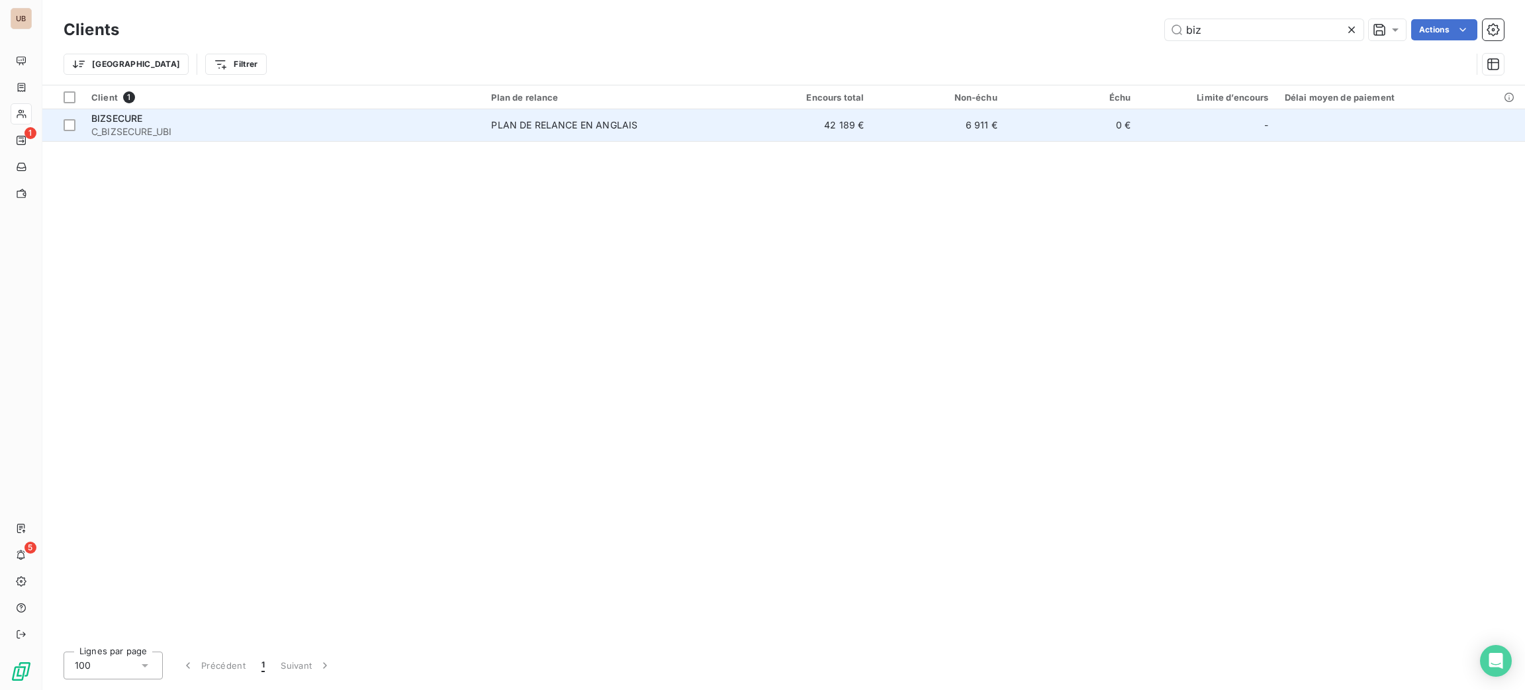
type input "biz"
click at [544, 135] on td "PLAN DE RELANCE EN ANGLAIS" at bounding box center [610, 125] width 255 height 32
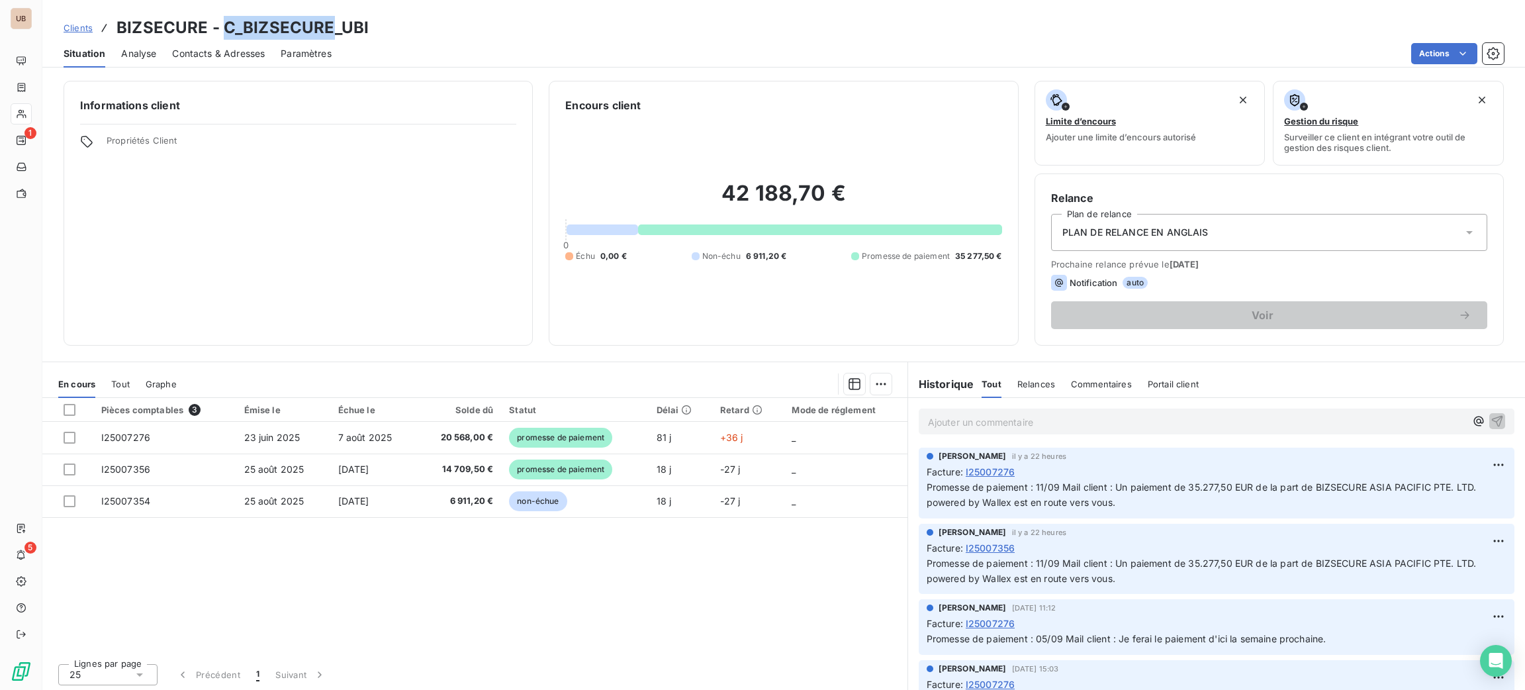
drag, startPoint x: 331, startPoint y: 24, endPoint x: 225, endPoint y: 13, distance: 106.4
click at [225, 13] on div "Clients BIZSECURE - C_BIZSECURE_UBI Situation Analyse Contacts & Adresses Param…" at bounding box center [783, 34] width 1483 height 68
copy h3 "C_BIZSECURE"
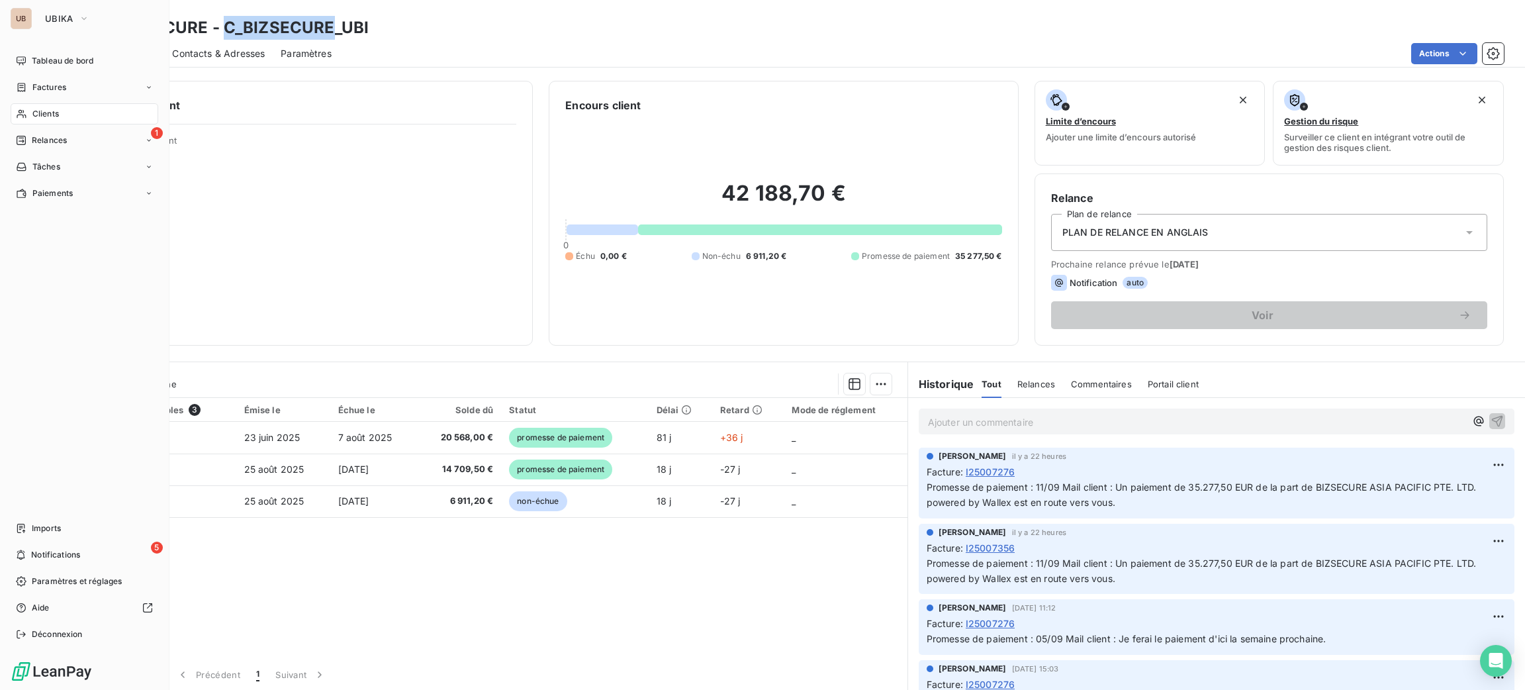
click at [30, 110] on div "Clients" at bounding box center [85, 113] width 148 height 21
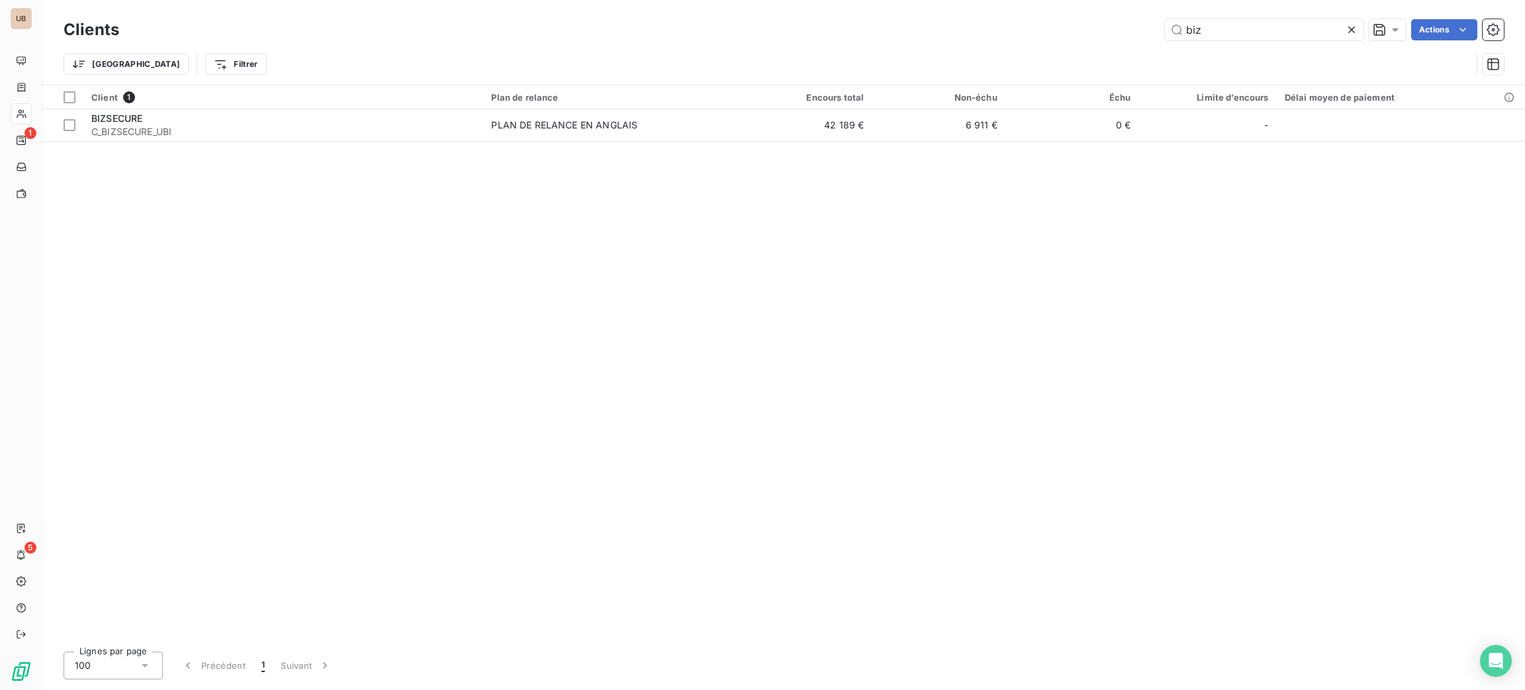
drag, startPoint x: 1227, startPoint y: 34, endPoint x: 1082, endPoint y: 21, distance: 144.9
click at [1082, 21] on div "biz Actions" at bounding box center [819, 29] width 1369 height 21
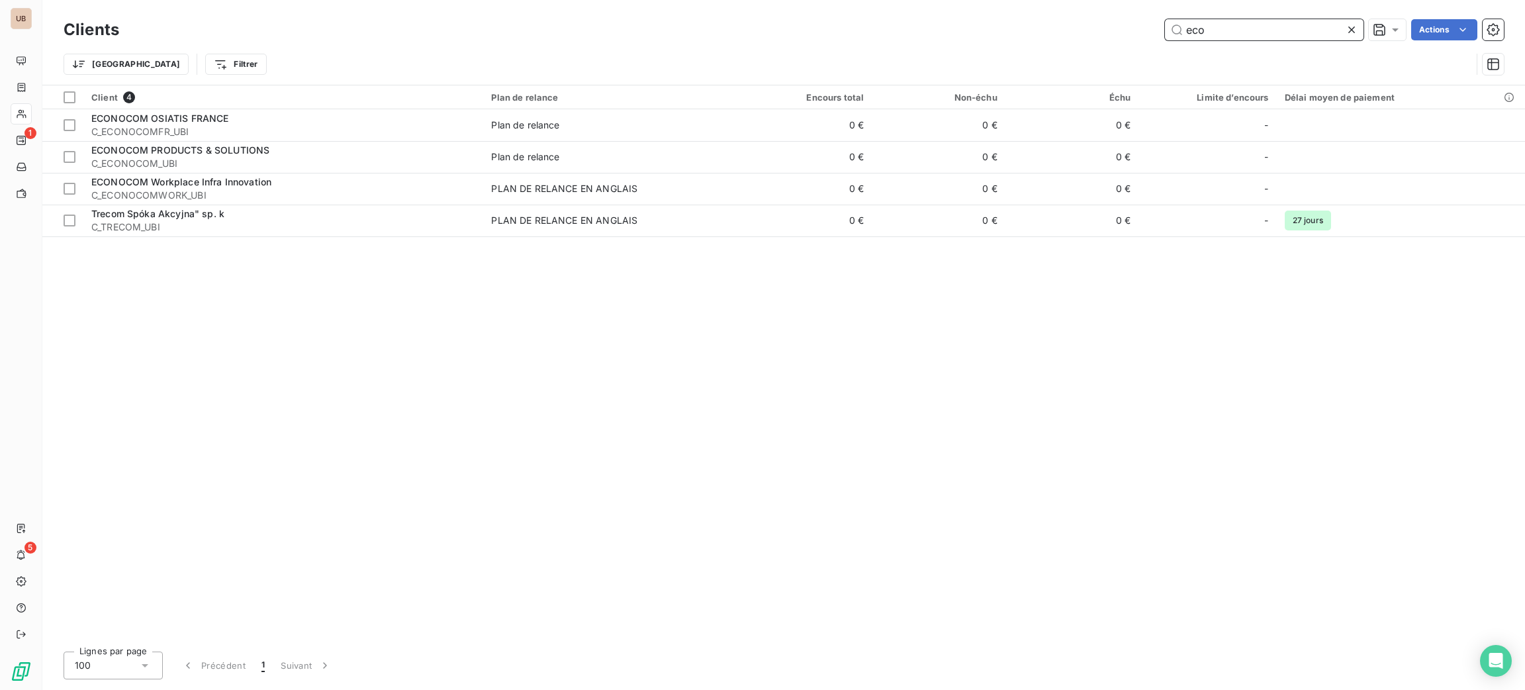
drag, startPoint x: 1221, startPoint y: 35, endPoint x: 1110, endPoint y: 25, distance: 111.7
click at [1113, 26] on div "eco Actions" at bounding box center [819, 29] width 1369 height 21
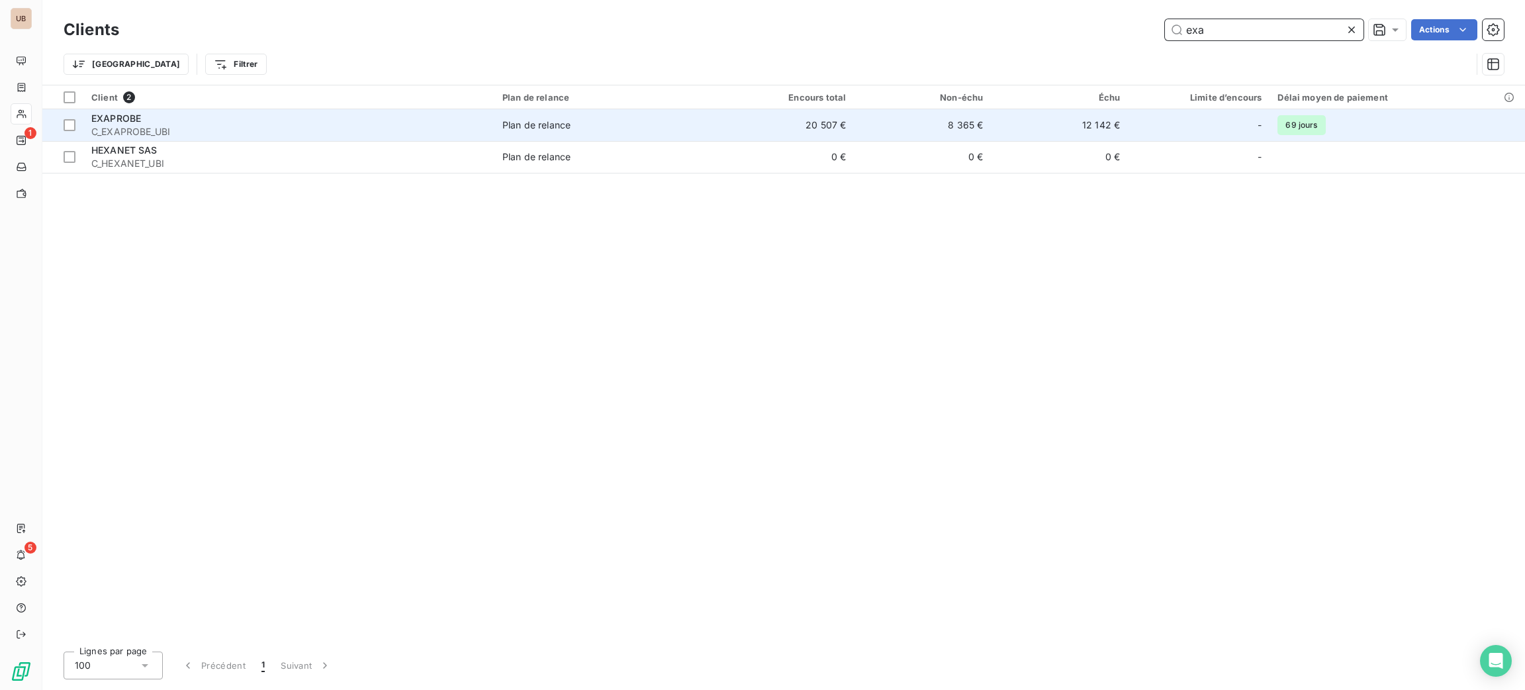
type input "exa"
click at [589, 121] on span "Plan de relance" at bounding box center [605, 124] width 207 height 13
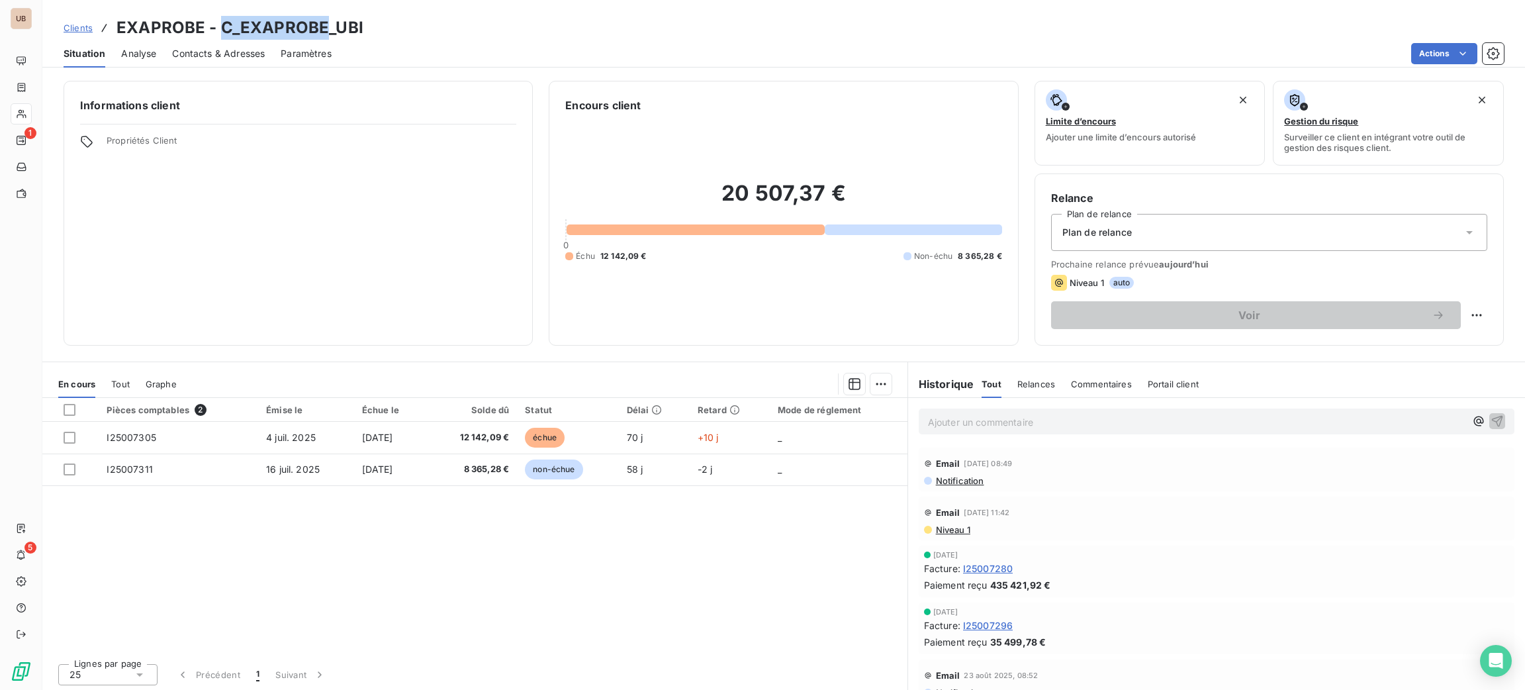
drag, startPoint x: 320, startPoint y: 21, endPoint x: 222, endPoint y: 13, distance: 99.0
click at [222, 13] on div "Clients EXAPROBE - C_EXAPROBE_UBI Situation Analyse Contacts & Adresses Paramèt…" at bounding box center [783, 34] width 1483 height 68
copy h3 "C_EXAPROBE"
click at [1452, 320] on html "UB 1 5 Clients EXAPROBE - C_EXAPROBE_UBI Situation Analyse Contacts & Adresses …" at bounding box center [762, 345] width 1525 height 690
click at [1381, 345] on div "Replanifier cette action" at bounding box center [1407, 344] width 118 height 21
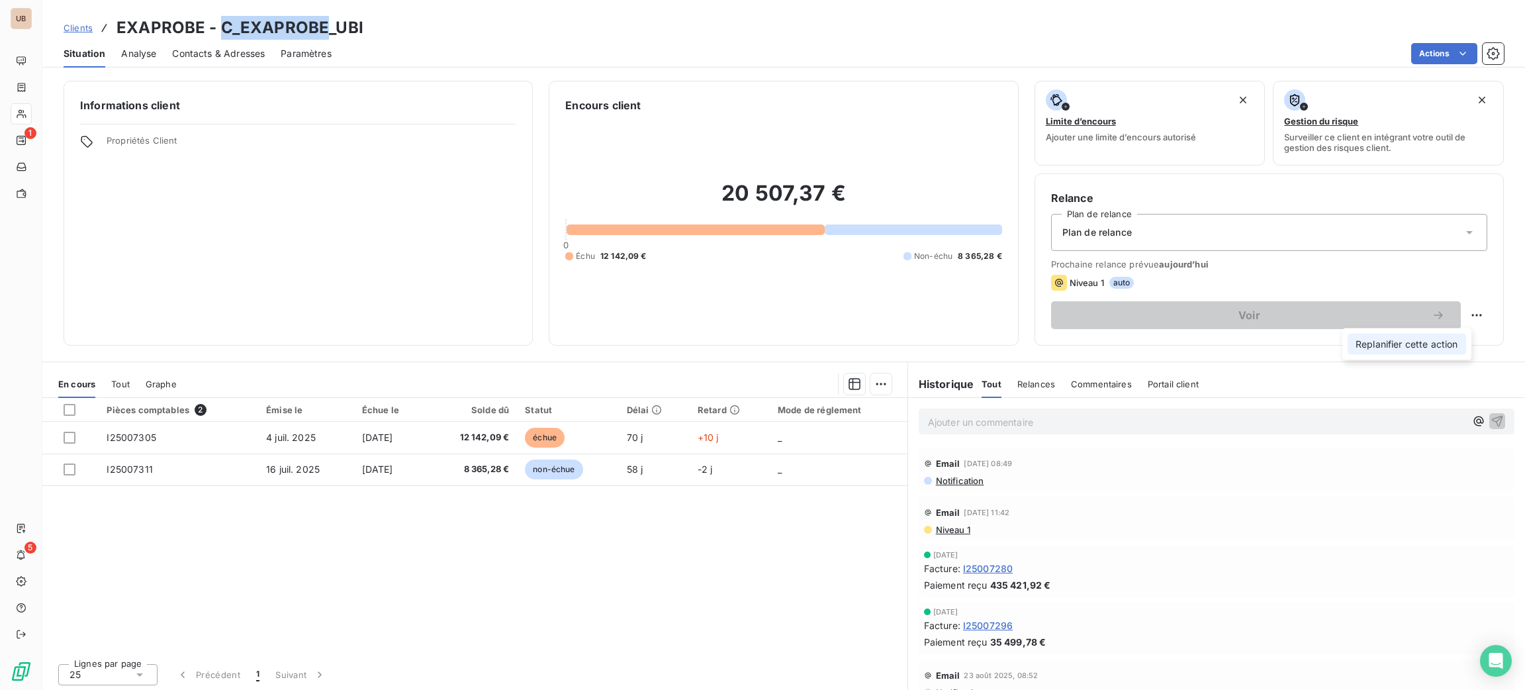
select select "8"
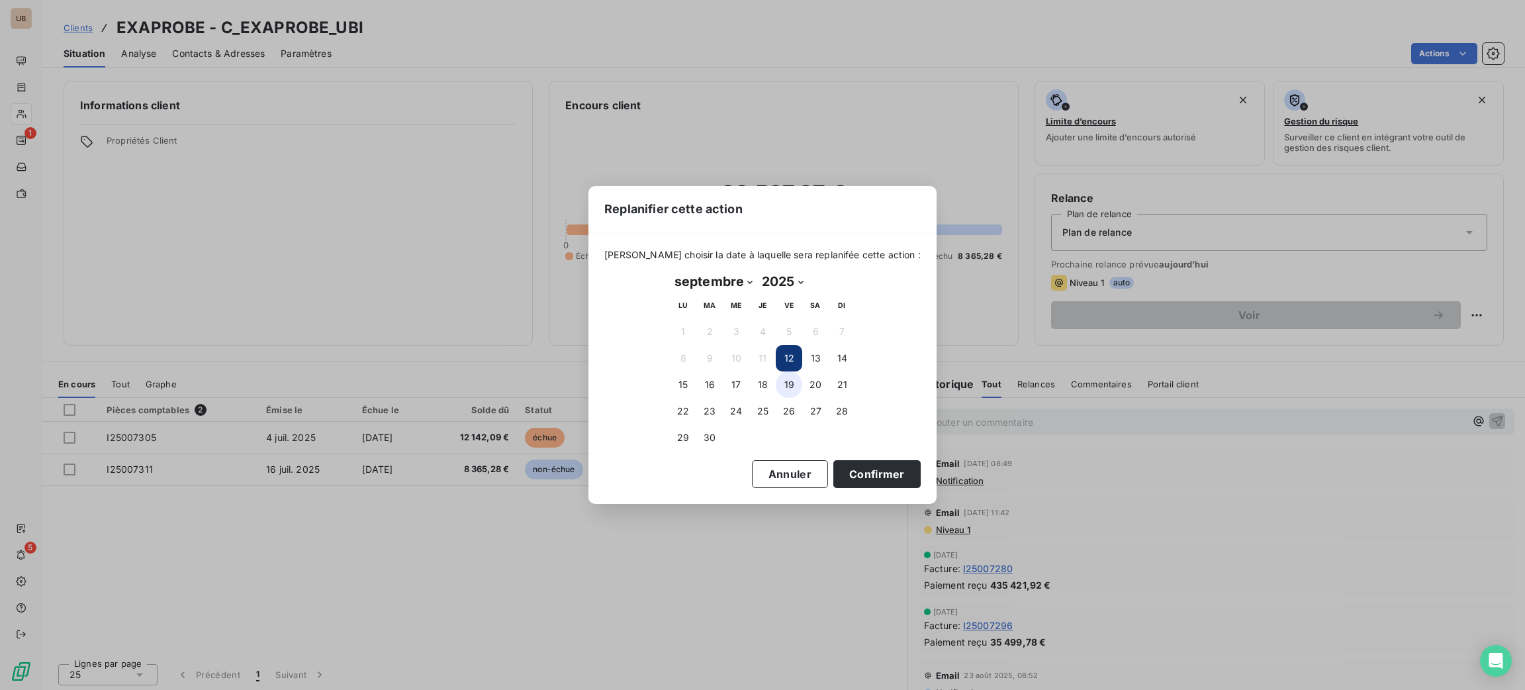
click at [794, 383] on button "19" at bounding box center [789, 384] width 26 height 26
click at [876, 481] on button "Confirmer" at bounding box center [876, 474] width 87 height 28
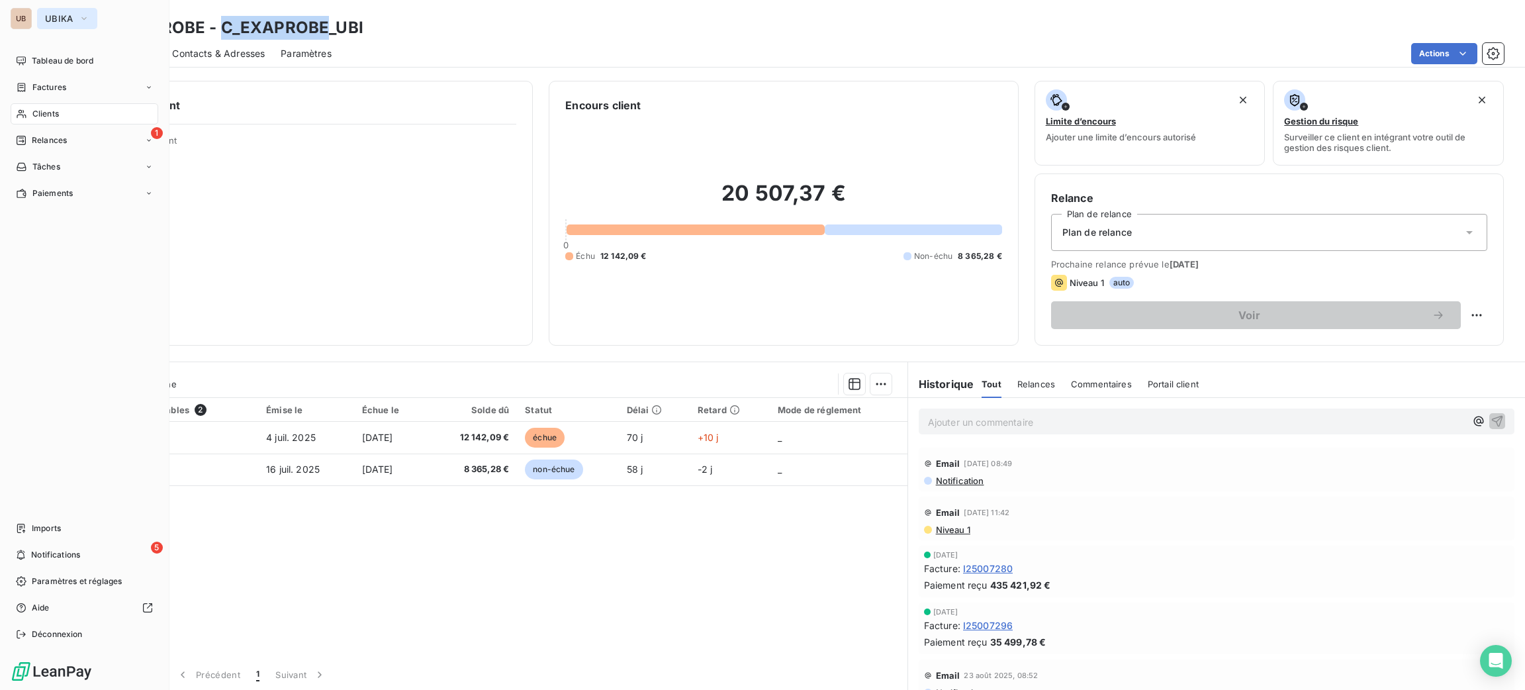
click at [61, 18] on span "UBIKA" at bounding box center [59, 18] width 28 height 11
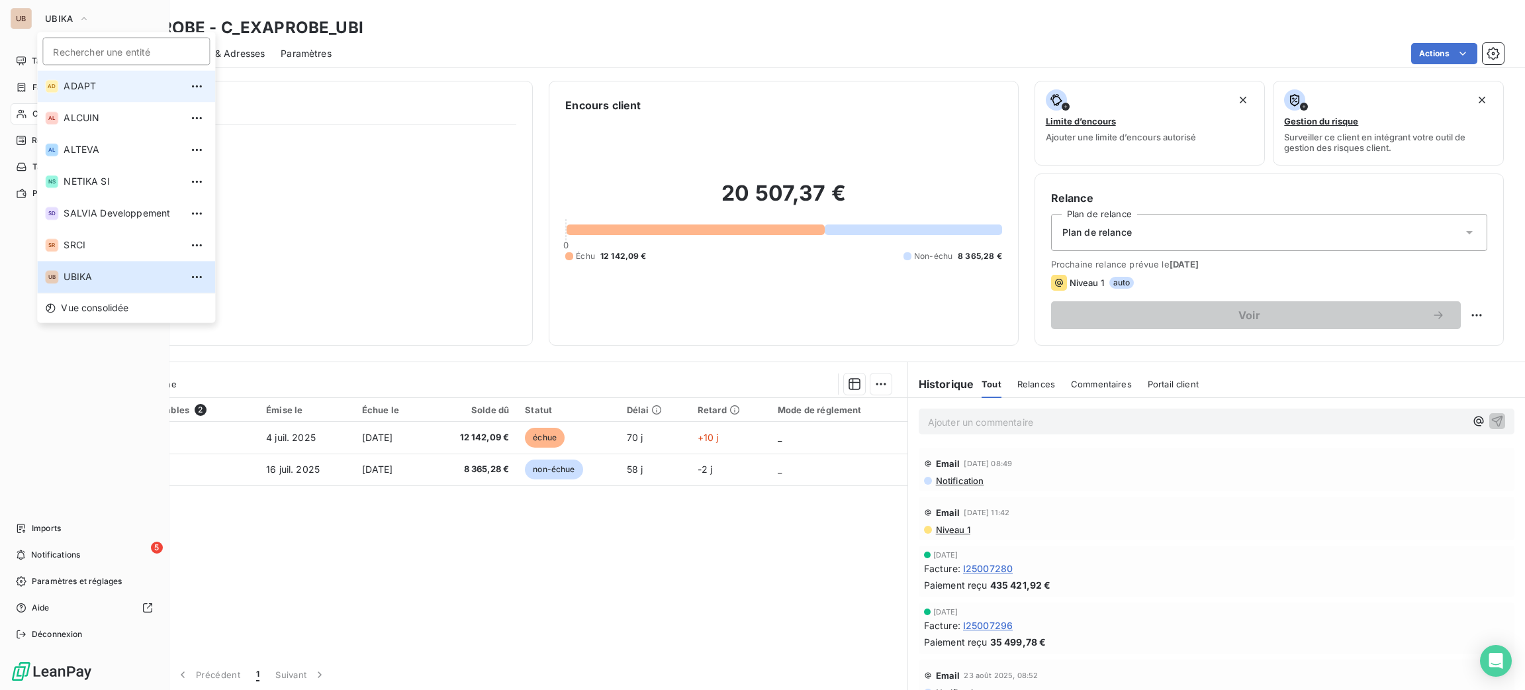
click at [110, 93] on li "AD ADAPT" at bounding box center [126, 86] width 178 height 32
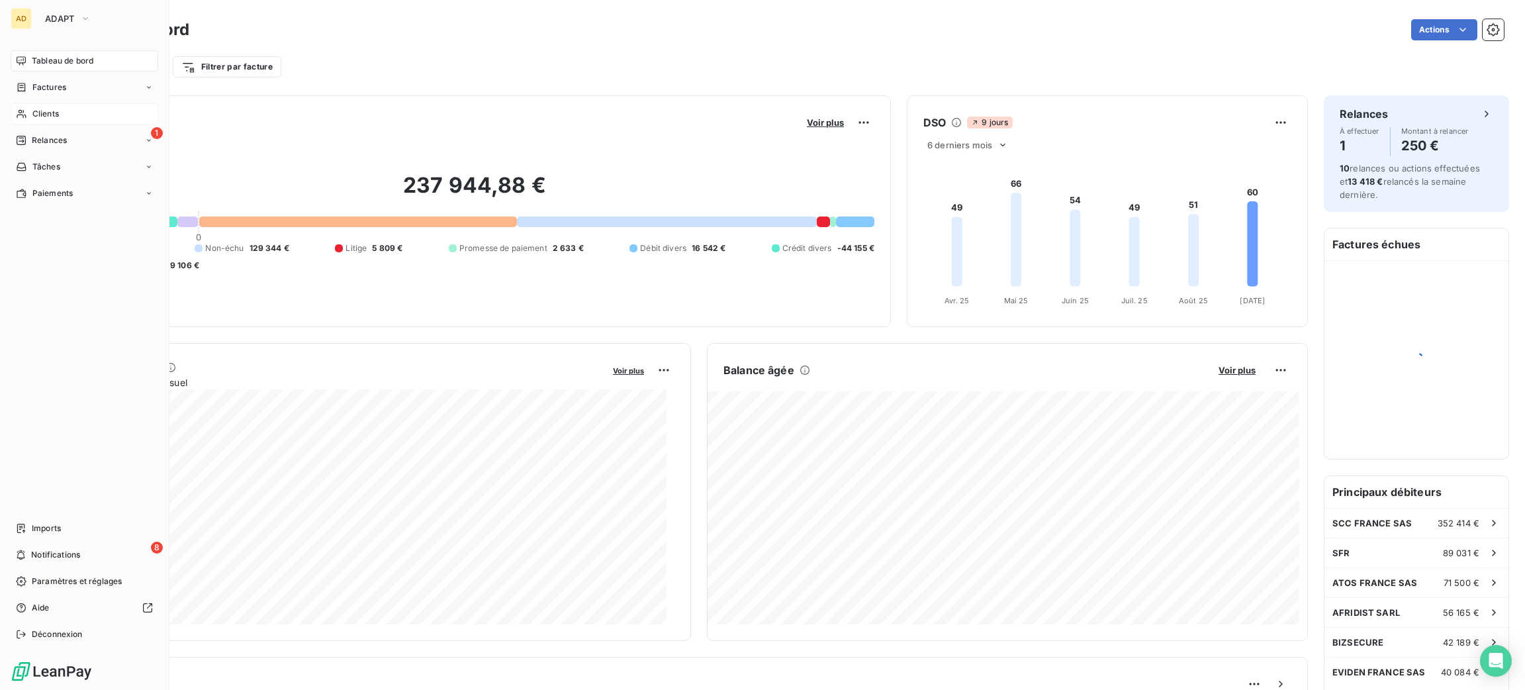
click at [45, 108] on span "Clients" at bounding box center [45, 114] width 26 height 12
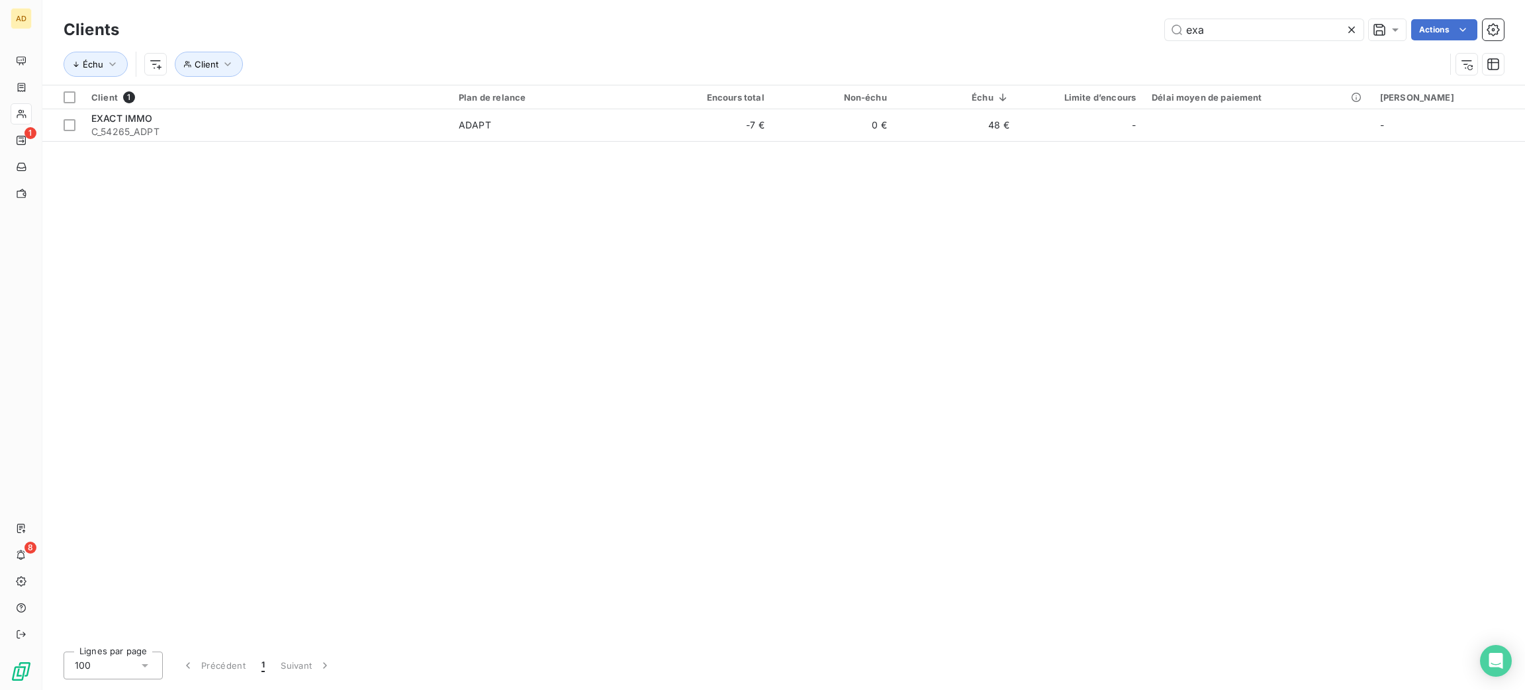
drag, startPoint x: 1097, startPoint y: 22, endPoint x: 1078, endPoint y: 19, distance: 19.4
click at [1080, 19] on div "exa Actions" at bounding box center [819, 29] width 1369 height 21
type input "DUF"
click at [389, 145] on div "Client 1 Plan de relance Encours total Non-échu Échu Limite d’encours Délai moy…" at bounding box center [783, 362] width 1483 height 555
click at [392, 97] on div "Client 1" at bounding box center [267, 97] width 352 height 12
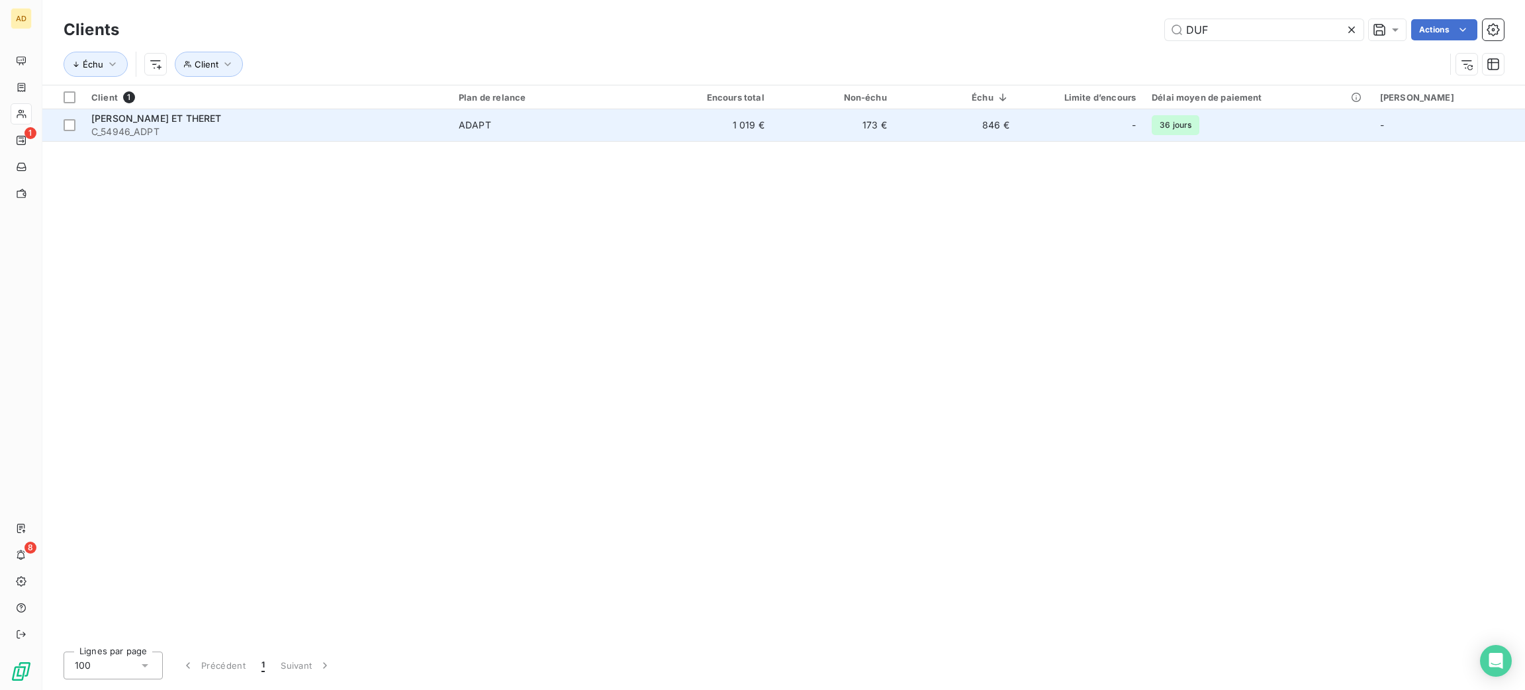
click at [404, 118] on div "[PERSON_NAME] ET THERET" at bounding box center [267, 118] width 352 height 13
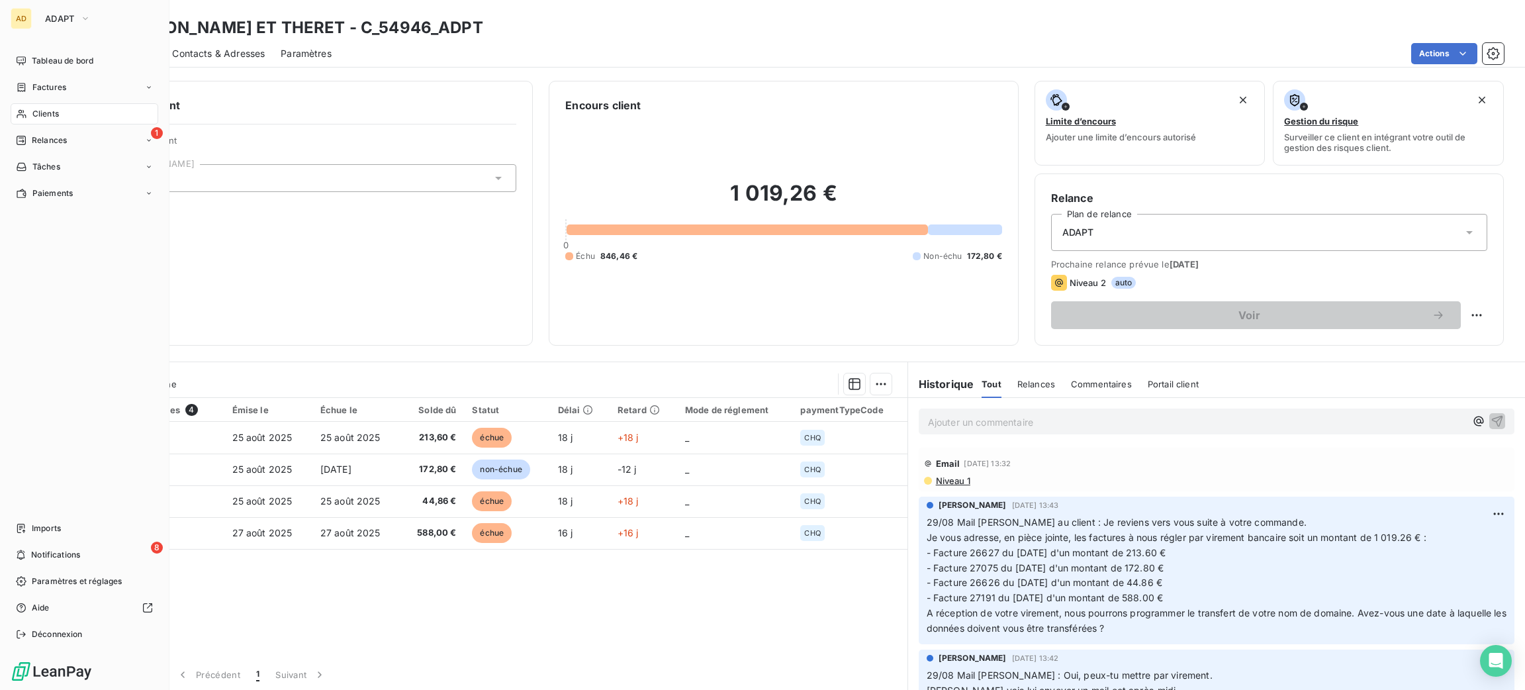
click at [33, 111] on span "Clients" at bounding box center [45, 114] width 26 height 12
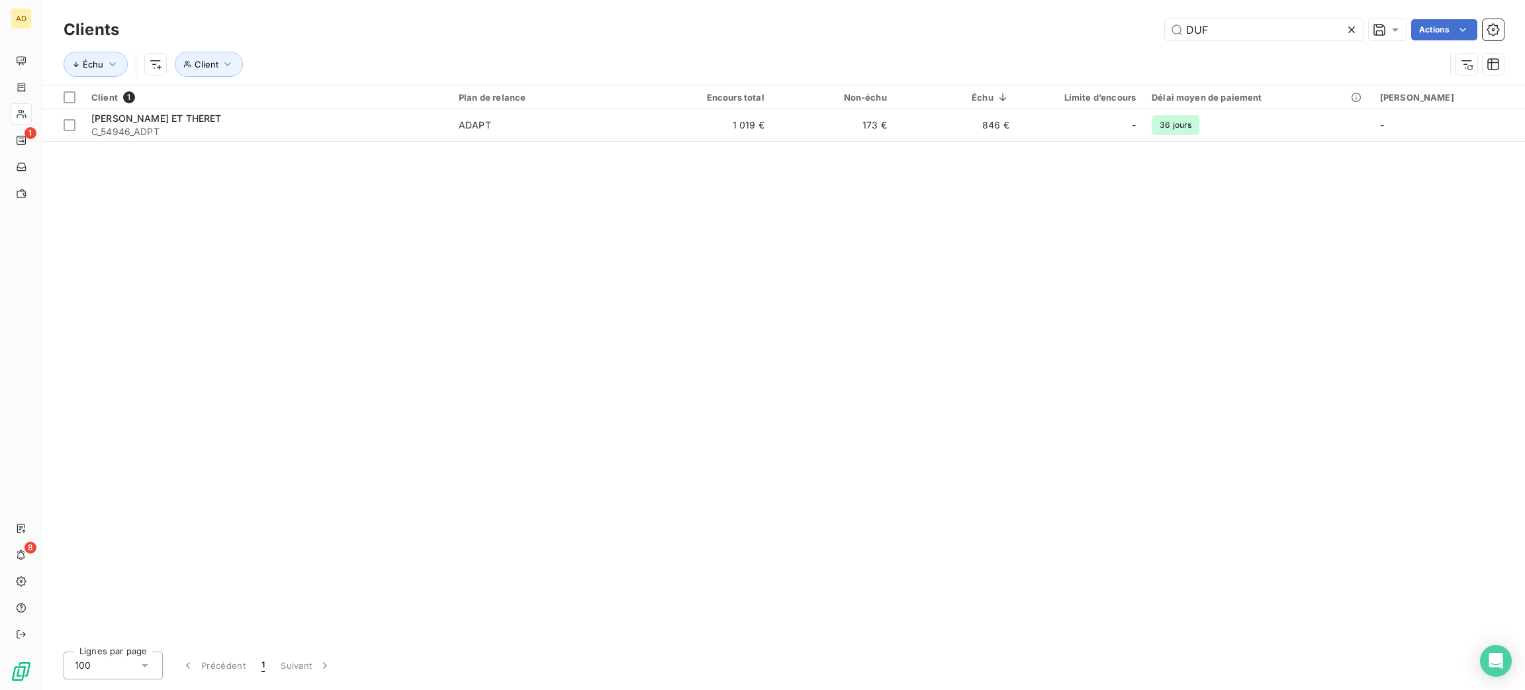
drag, startPoint x: 1221, startPoint y: 26, endPoint x: 1093, endPoint y: 15, distance: 128.9
click at [1093, 16] on div "Clients DUF Actions" at bounding box center [784, 30] width 1441 height 28
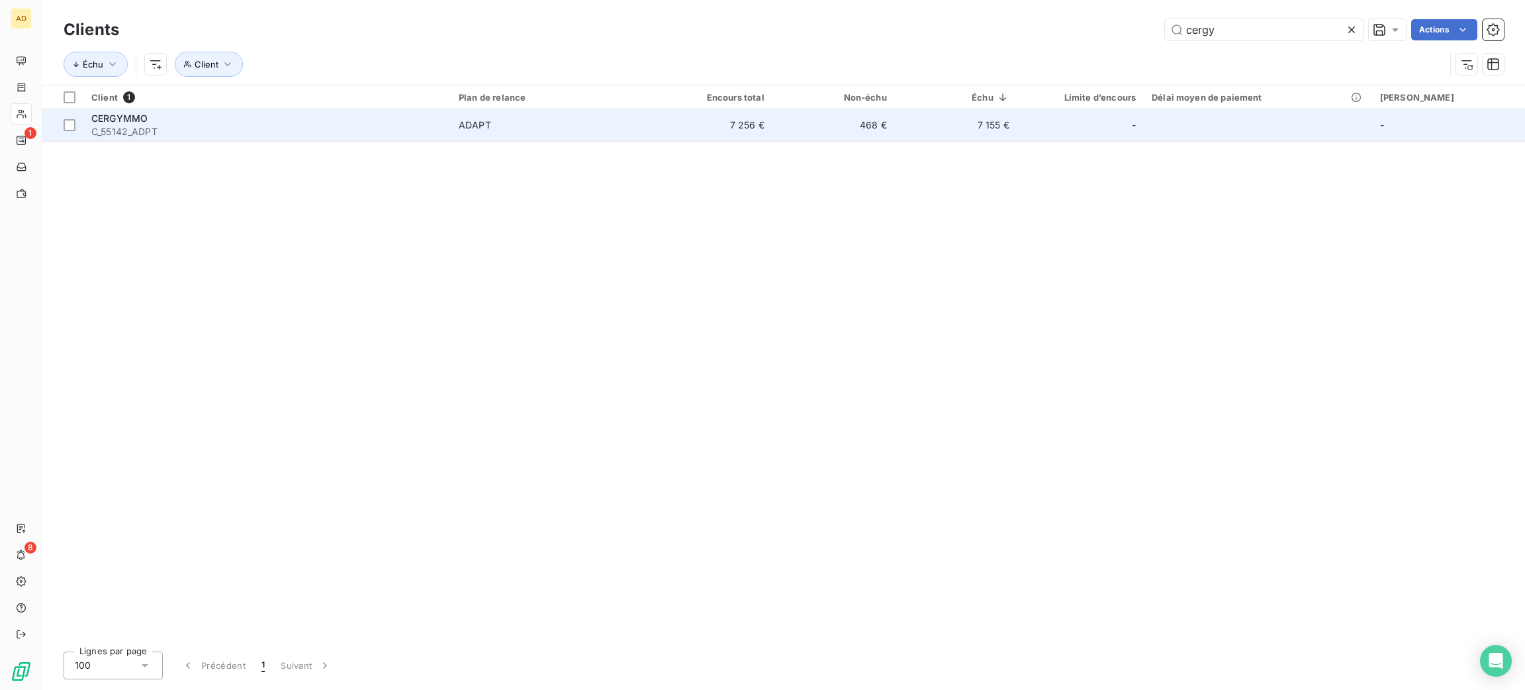
type input "cergy"
click at [289, 125] on span "C_55142_ADPT" at bounding box center [267, 131] width 352 height 13
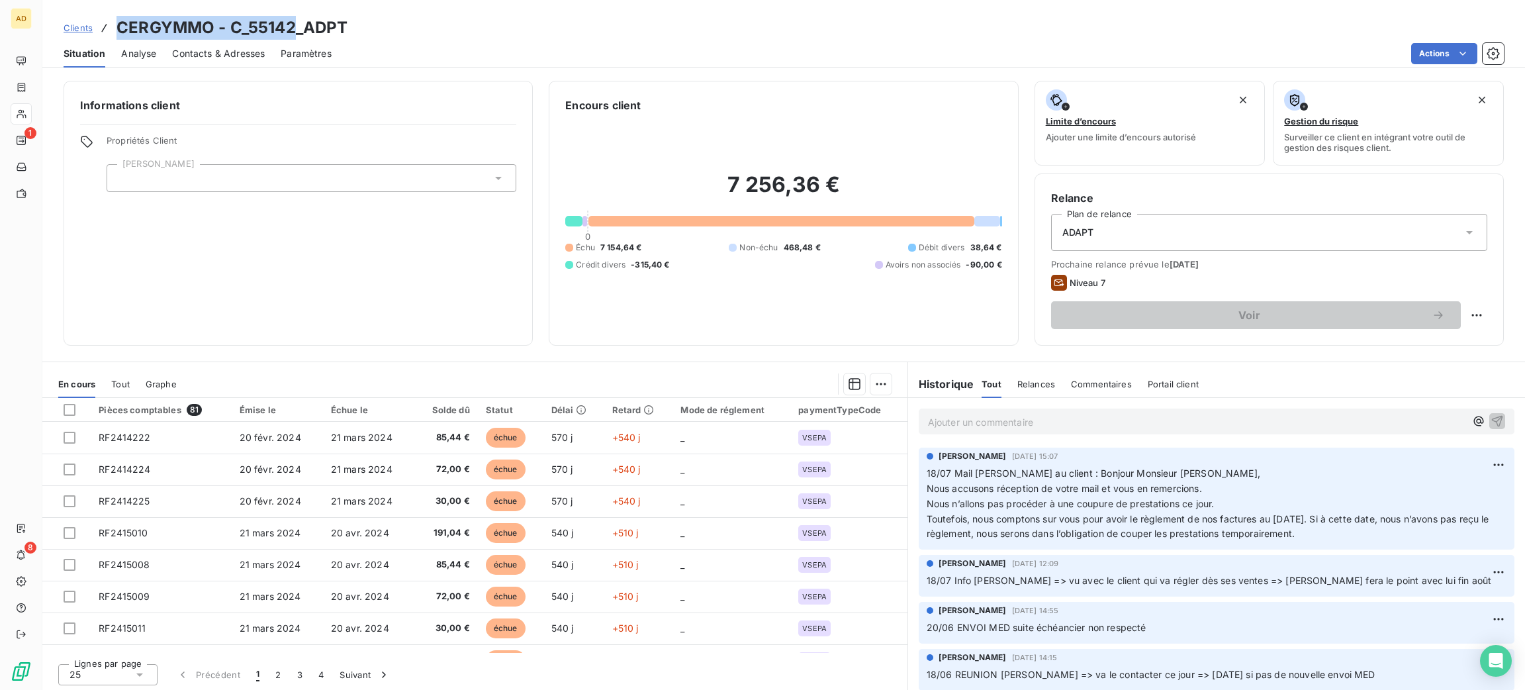
drag, startPoint x: 291, startPoint y: 25, endPoint x: 117, endPoint y: 27, distance: 174.1
click at [117, 27] on h3 "CERGYMMO - C_55142_ADPT" at bounding box center [232, 28] width 231 height 24
copy h3 "CERGYMMO - C_55142"
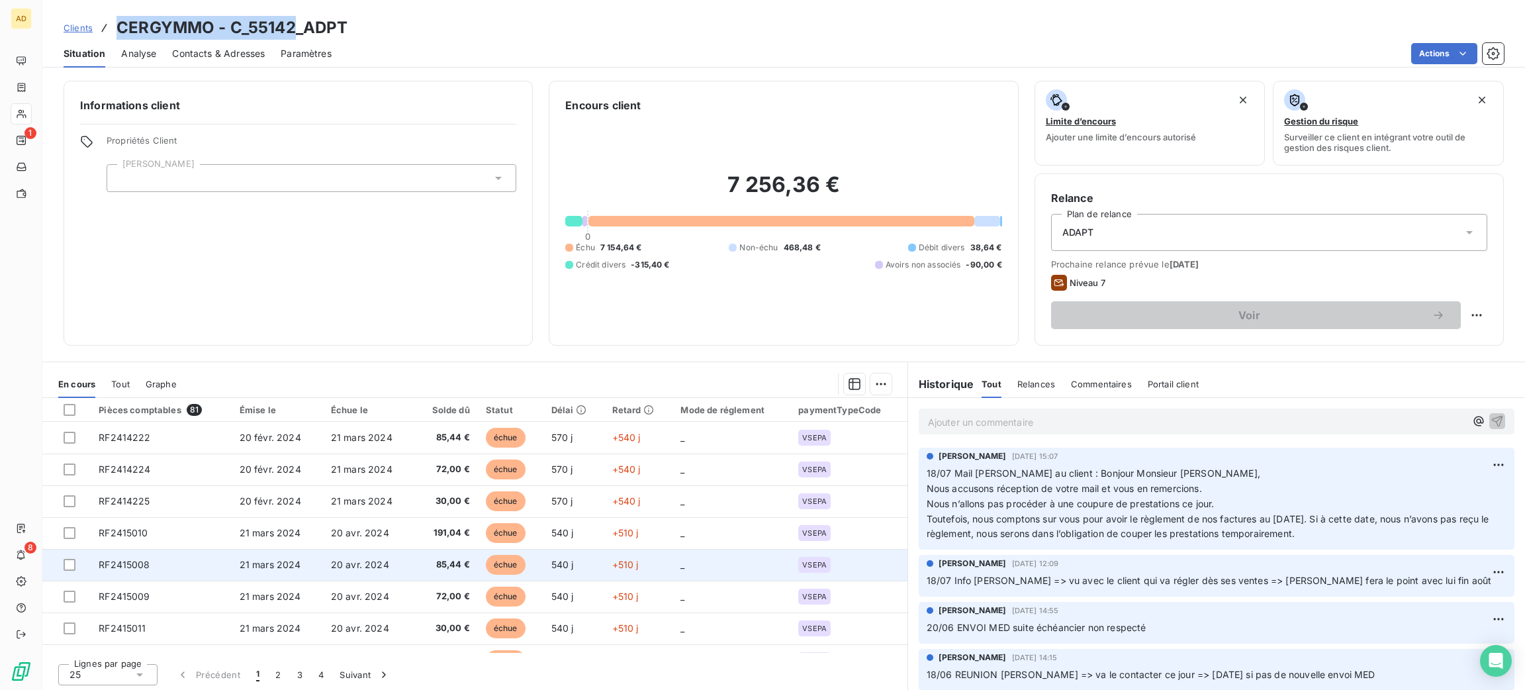
scroll to position [563, 0]
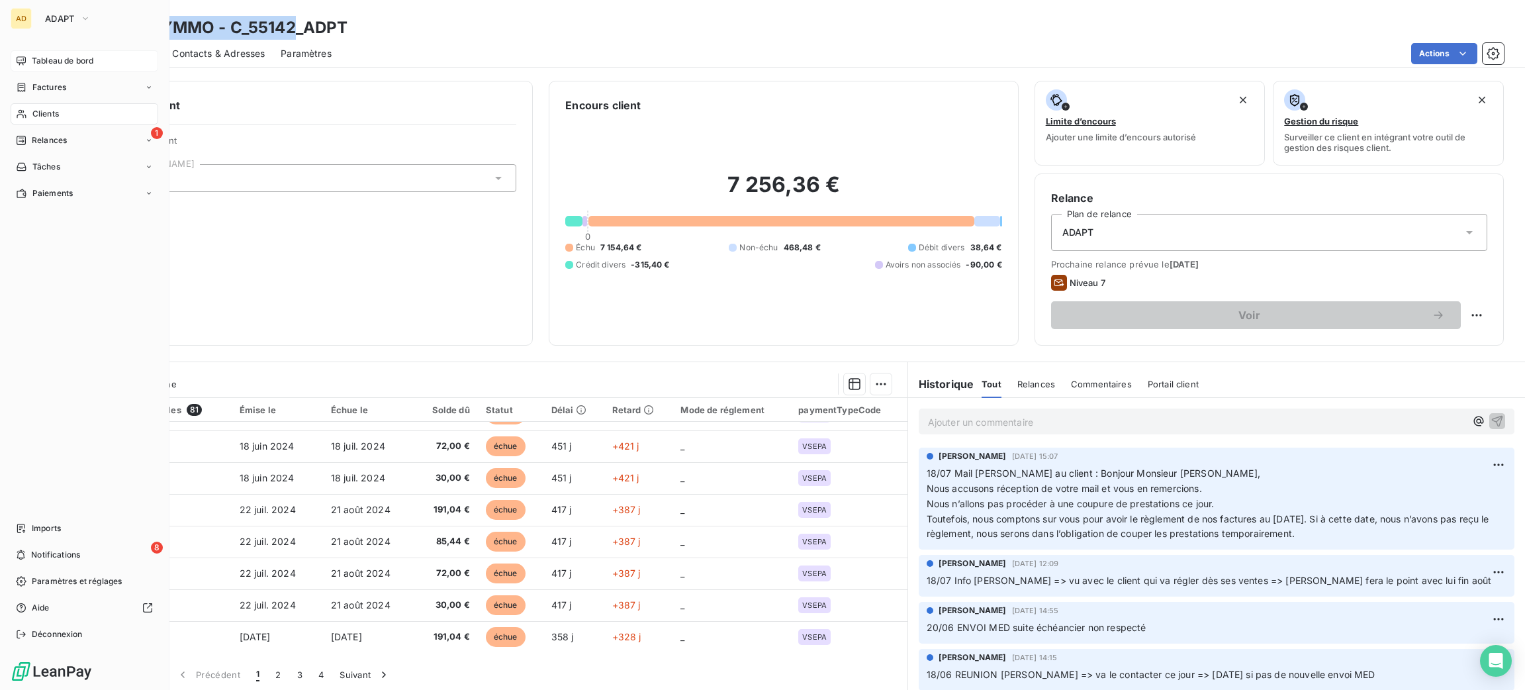
drag, startPoint x: 48, startPoint y: 61, endPoint x: 67, endPoint y: 60, distance: 18.6
click at [49, 61] on span "Tableau de bord" at bounding box center [63, 61] width 62 height 12
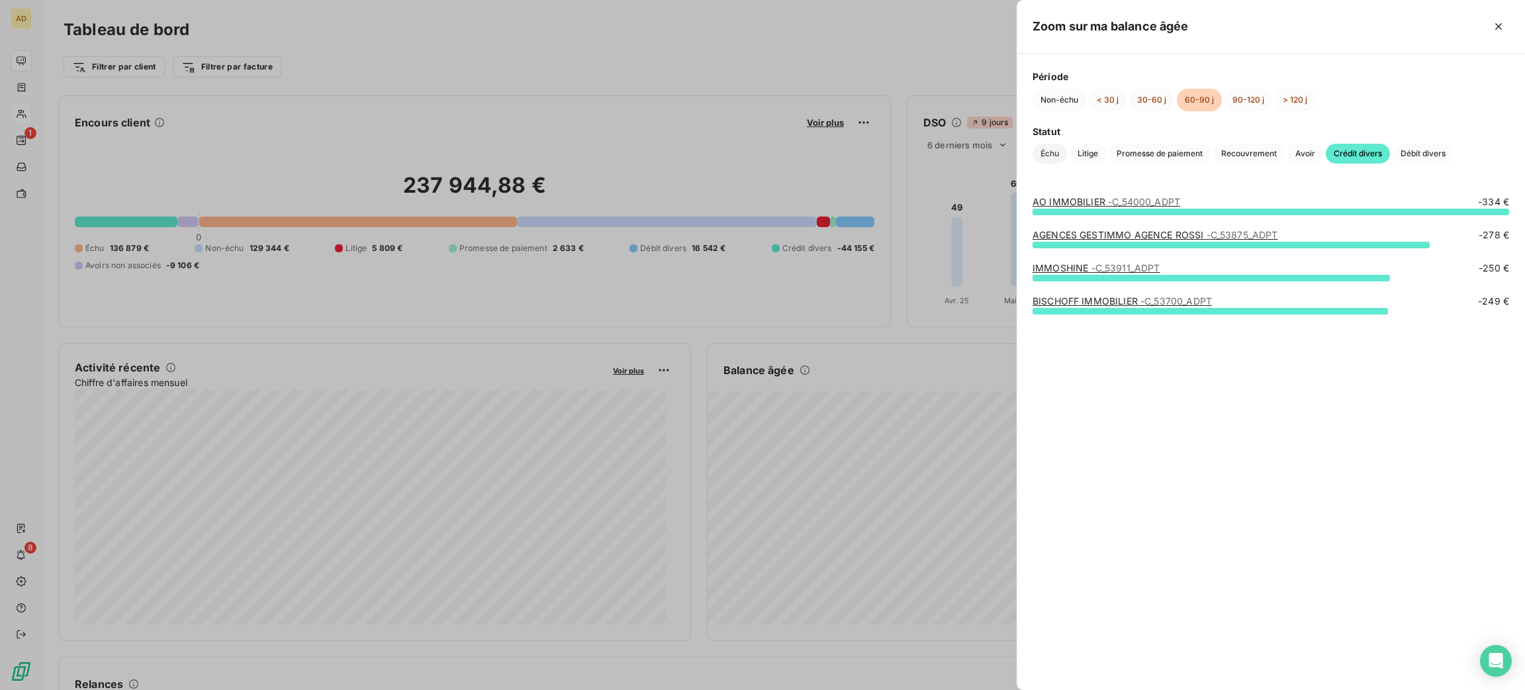
click at [1046, 148] on span "Échu" at bounding box center [1050, 154] width 34 height 20
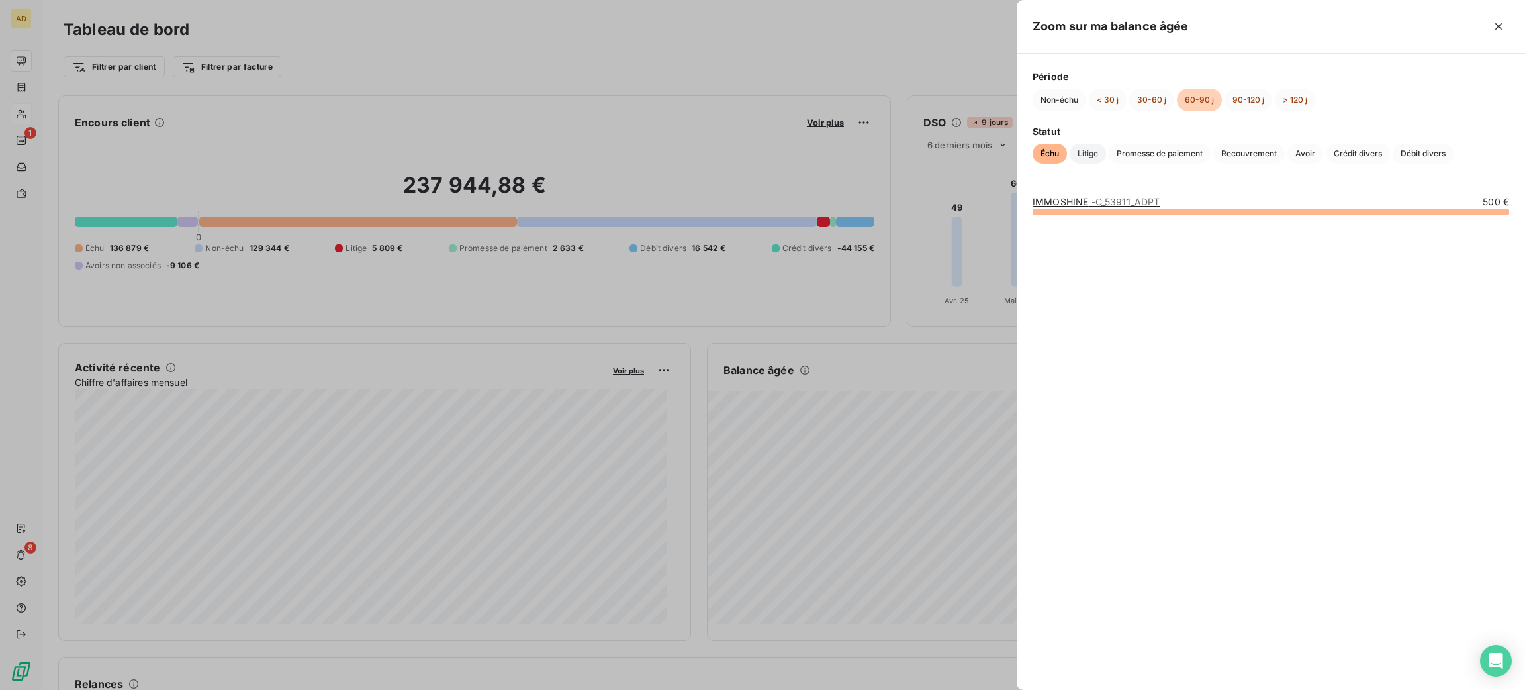
click at [1091, 158] on span "Litige" at bounding box center [1088, 154] width 36 height 20
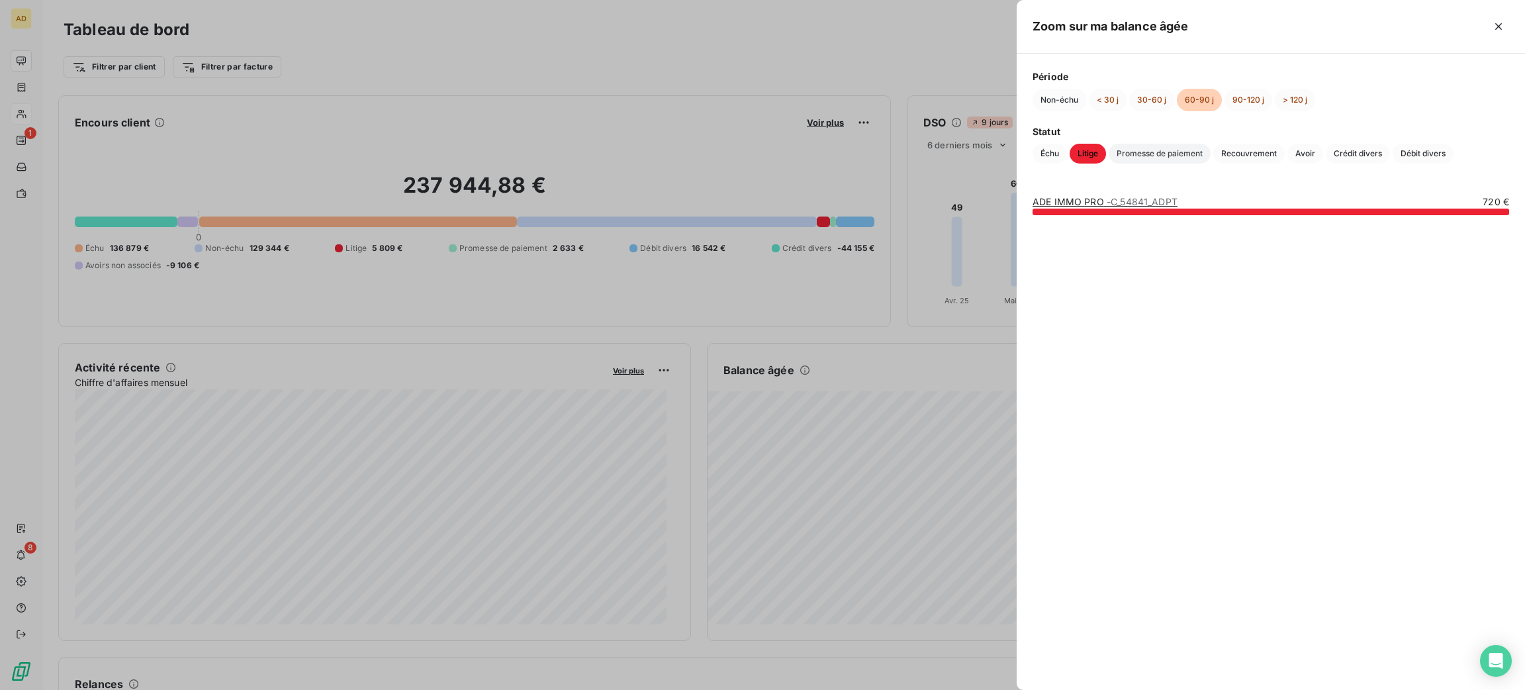
click at [1145, 149] on span "Promesse de paiement" at bounding box center [1160, 154] width 102 height 20
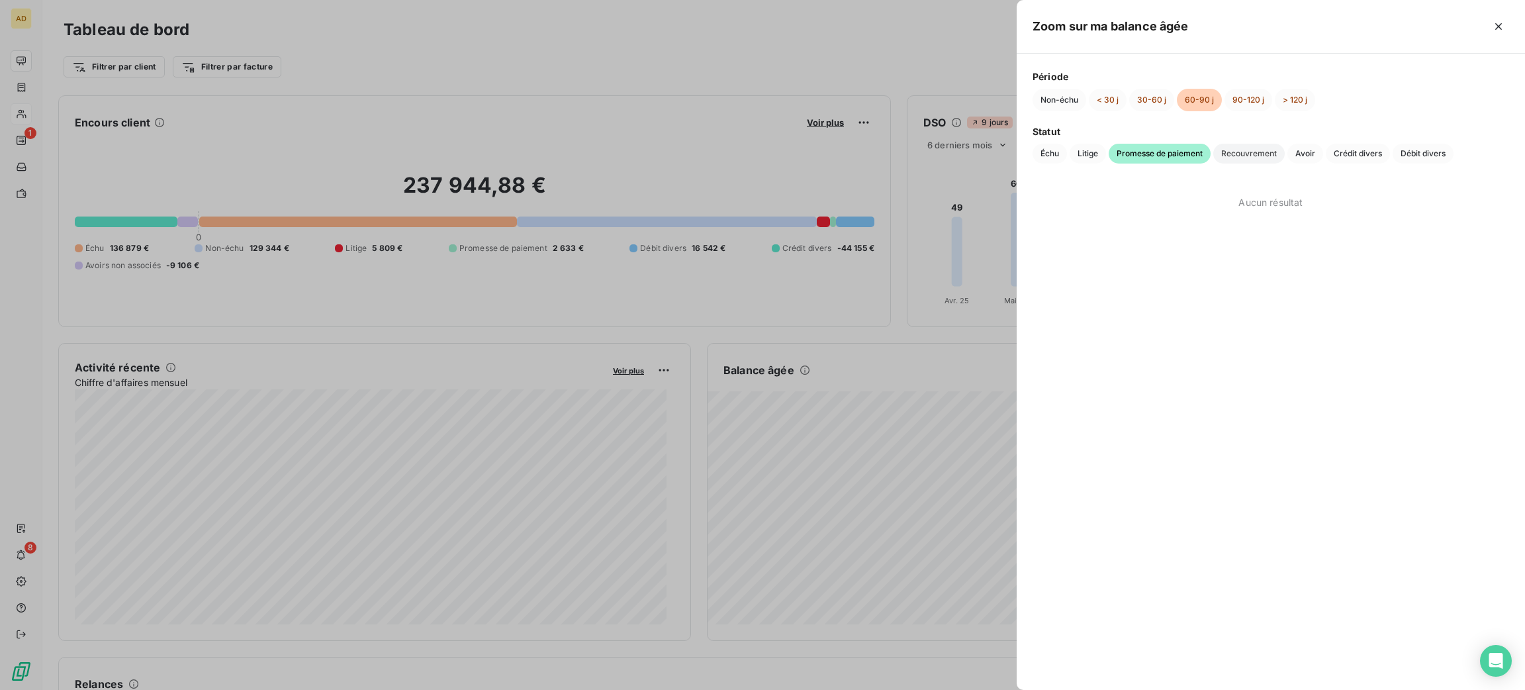
click at [1243, 149] on span "Recouvrement" at bounding box center [1248, 154] width 71 height 20
click at [909, 249] on div at bounding box center [762, 345] width 1525 height 690
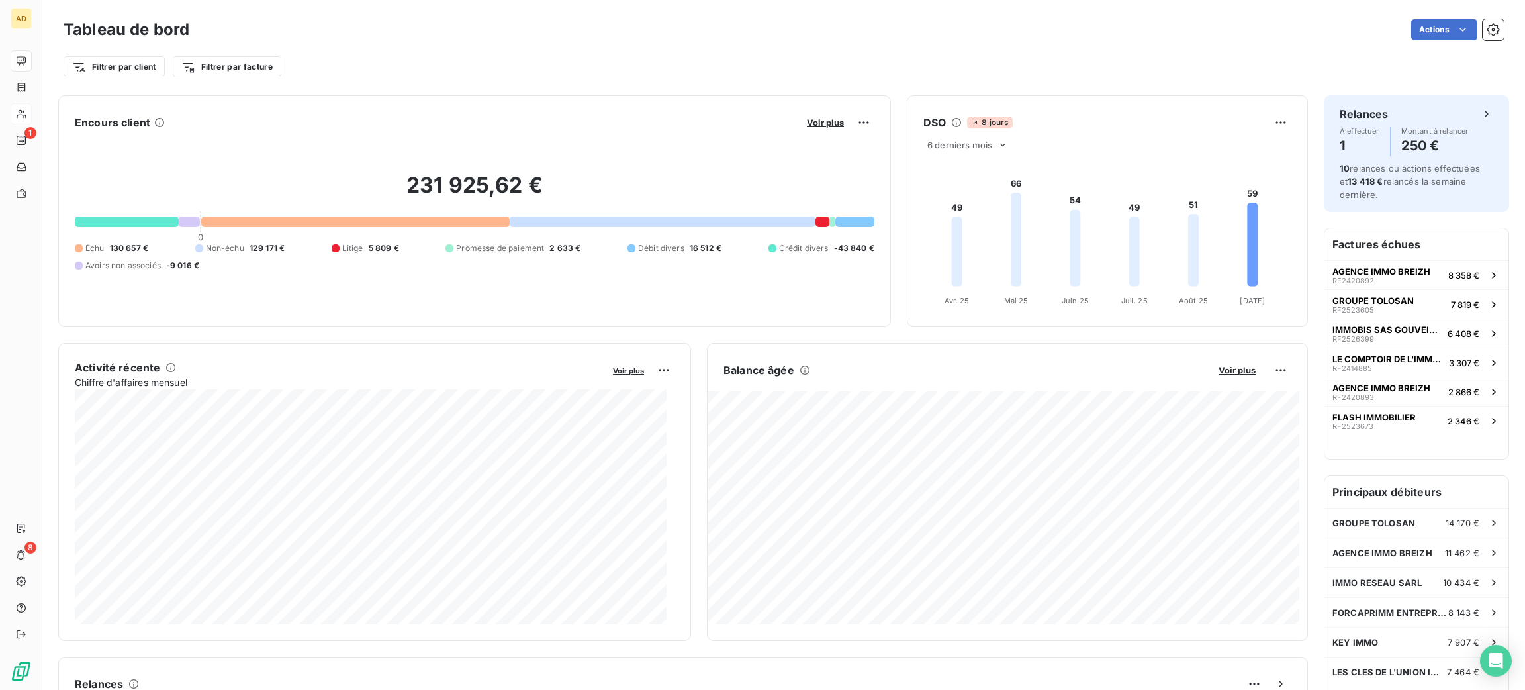
click at [424, 18] on div "Tableau de bord Actions" at bounding box center [784, 30] width 1441 height 28
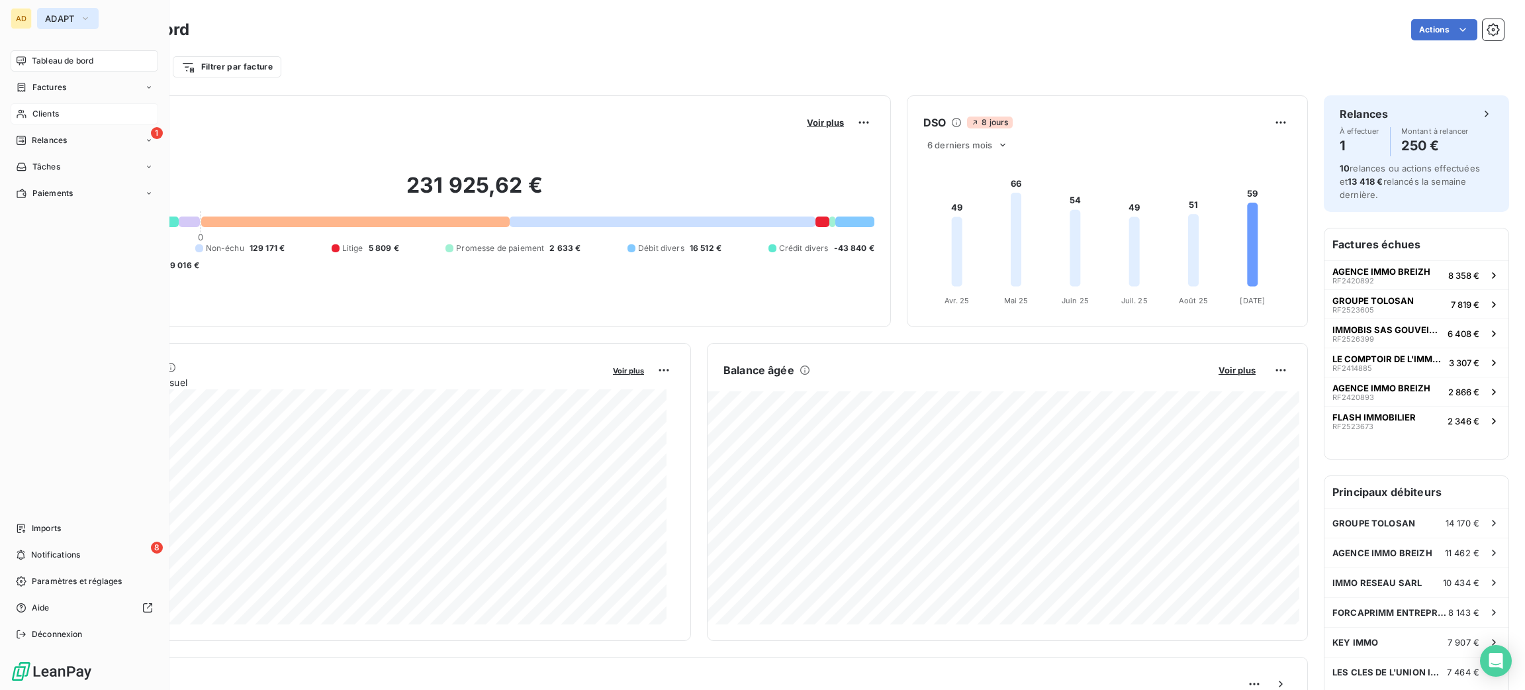
click at [71, 27] on button "ADAPT" at bounding box center [68, 18] width 62 height 21
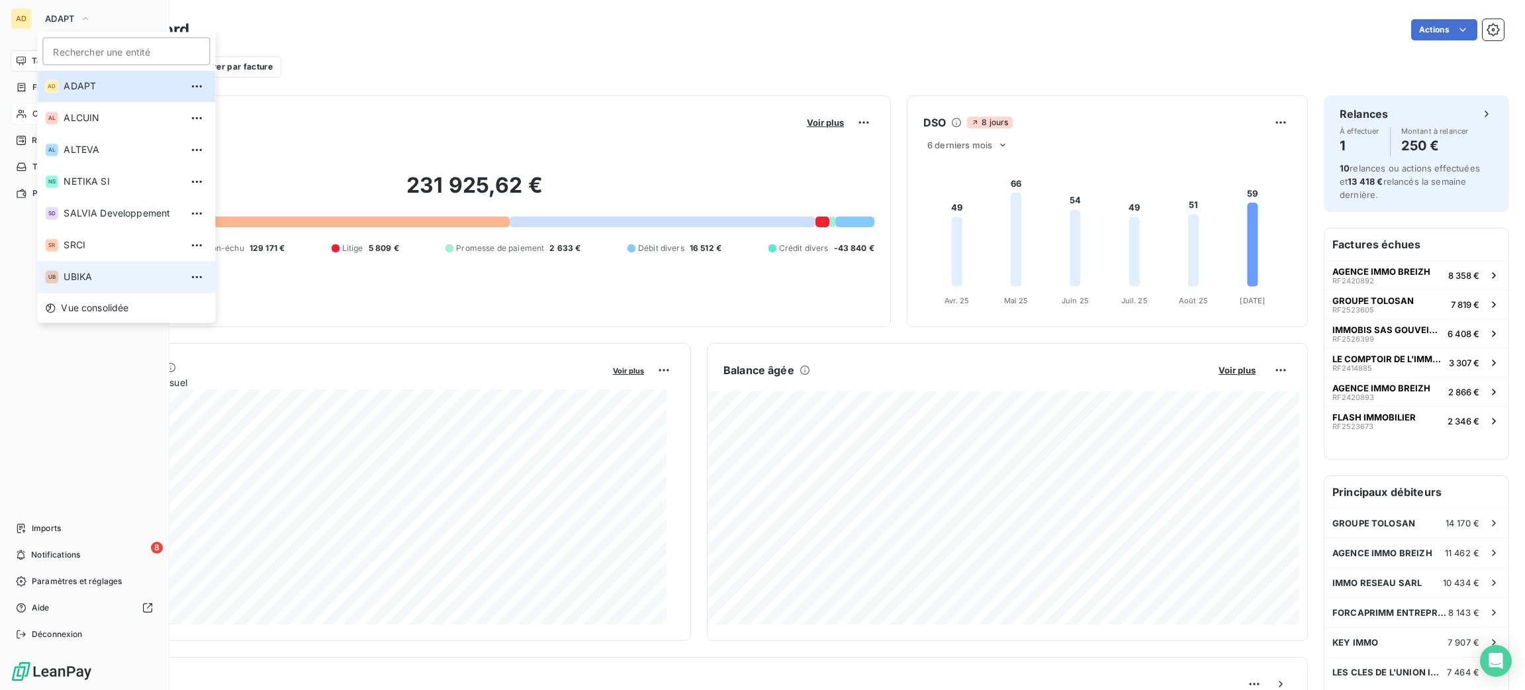
click at [107, 267] on li "UB UBIKA" at bounding box center [126, 277] width 178 height 32
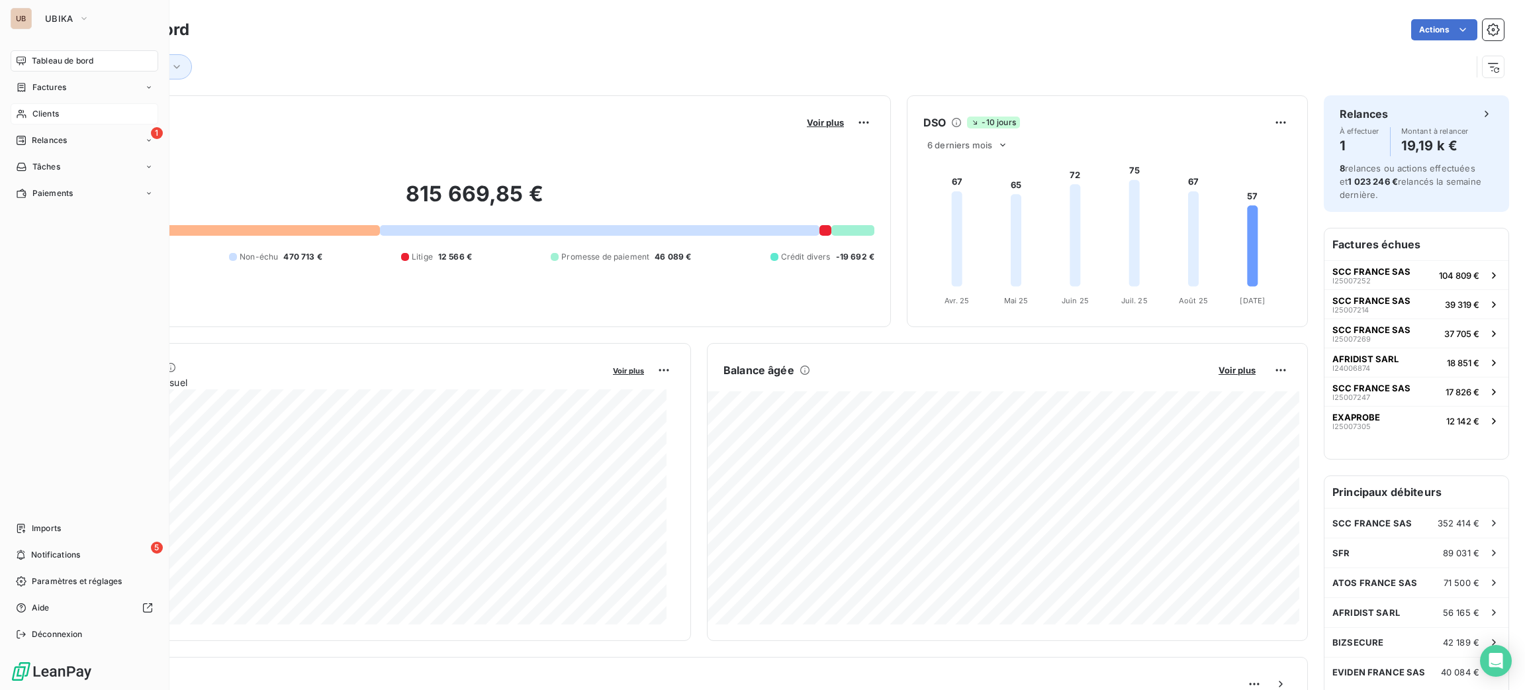
click at [47, 117] on span "Clients" at bounding box center [45, 114] width 26 height 12
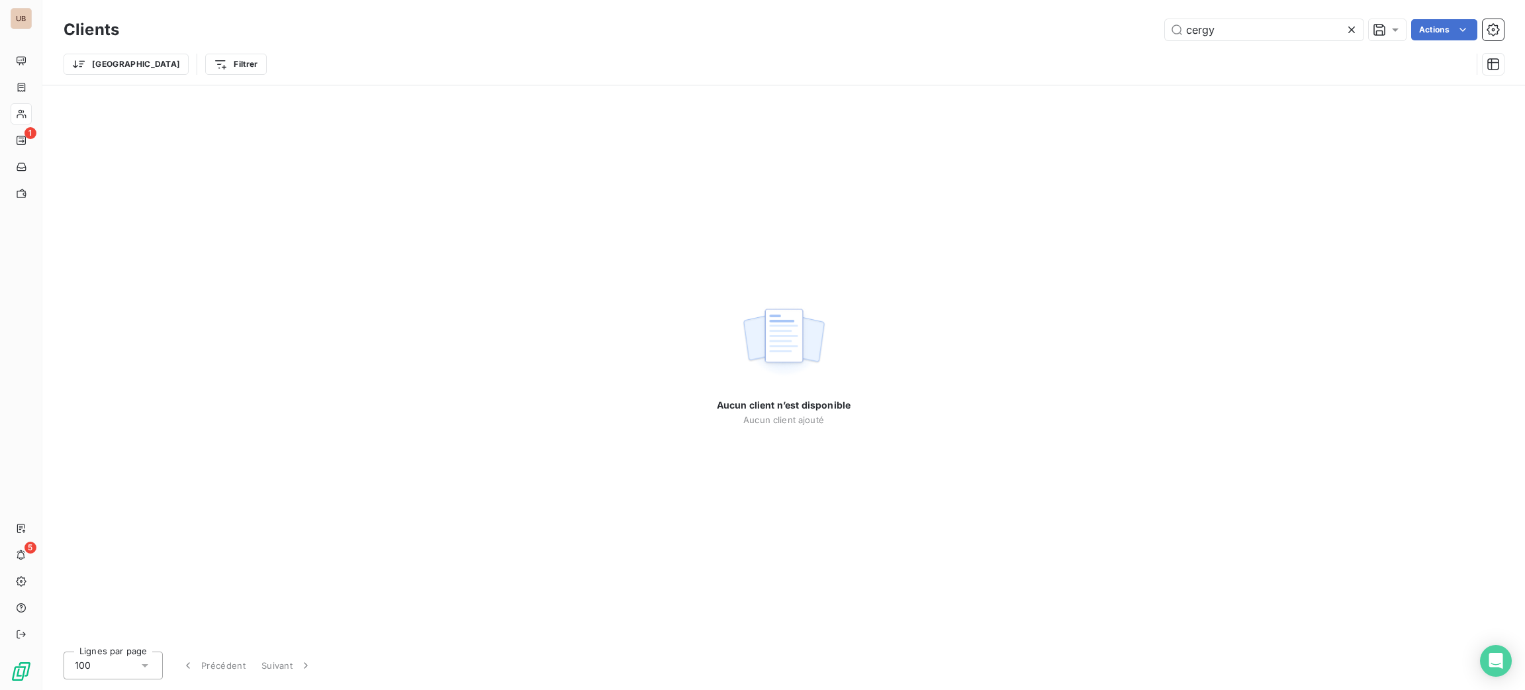
drag, startPoint x: 1237, startPoint y: 25, endPoint x: 1092, endPoint y: 36, distance: 146.0
click at [1096, 35] on div "cergy Actions" at bounding box center [819, 29] width 1369 height 21
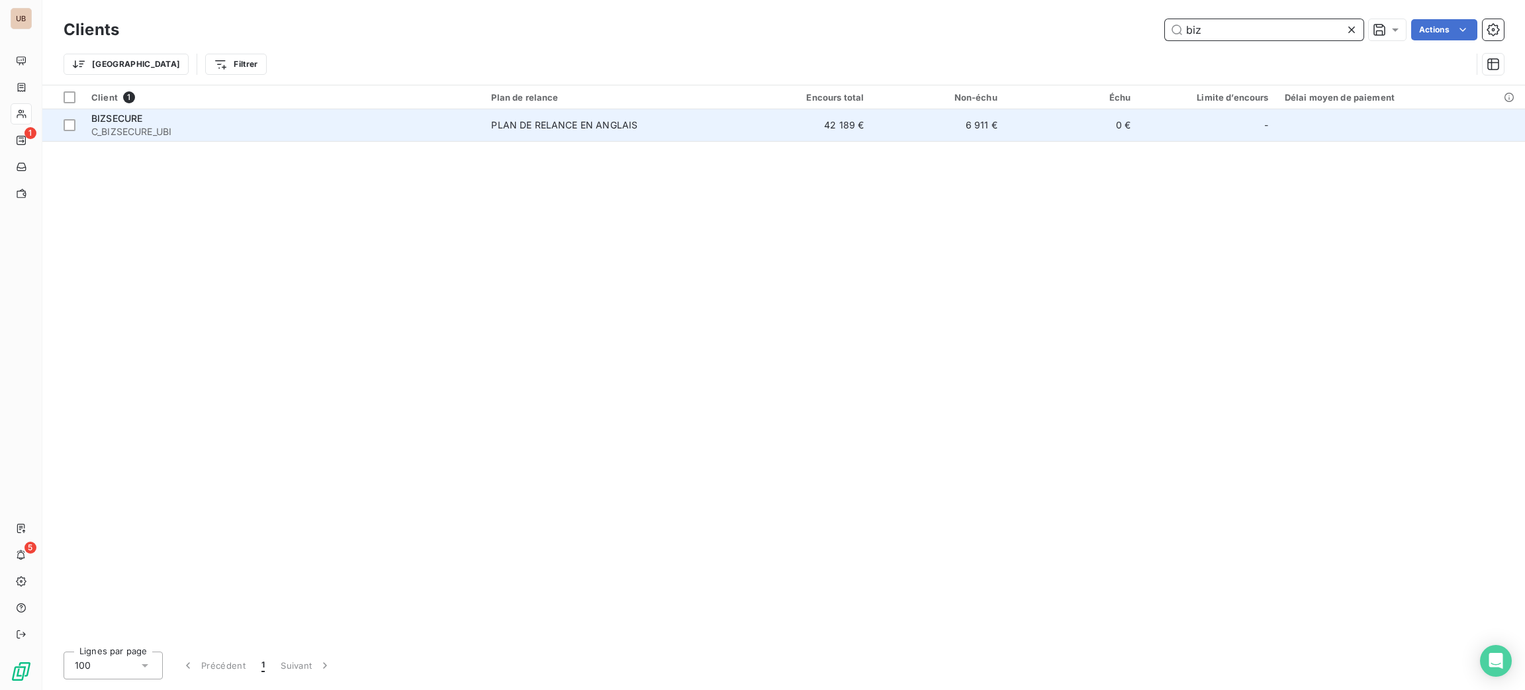
type input "biz"
click at [406, 132] on span "C_BIZSECURE_UBI" at bounding box center [283, 131] width 384 height 13
